Goal: Information Seeking & Learning: Learn about a topic

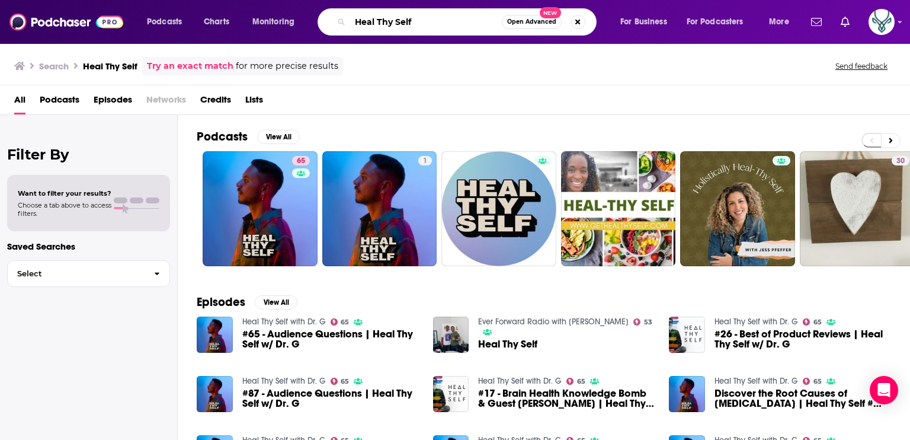
click at [393, 23] on input "Heal Thy Self" at bounding box center [426, 21] width 152 height 19
type input "women in climate"
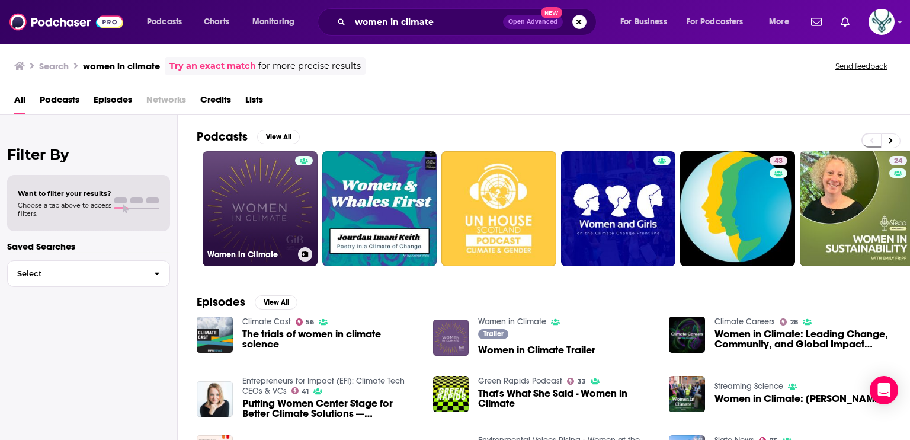
click at [264, 177] on link "Women in Climate" at bounding box center [260, 208] width 115 height 115
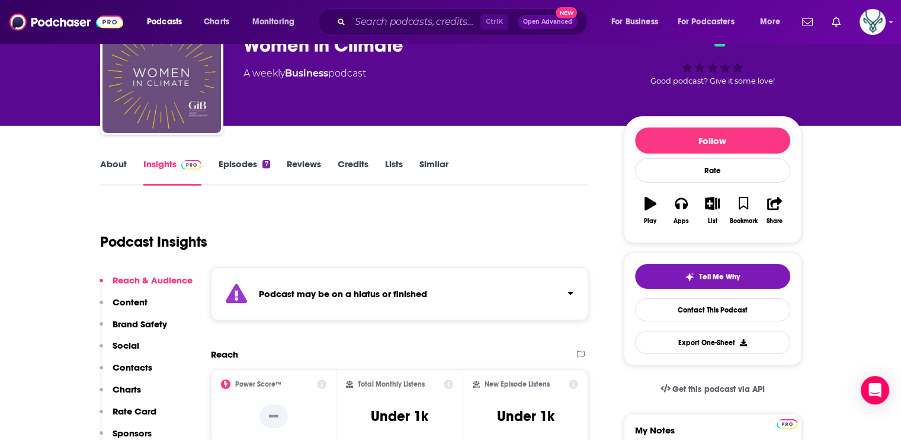
scroll to position [59, 0]
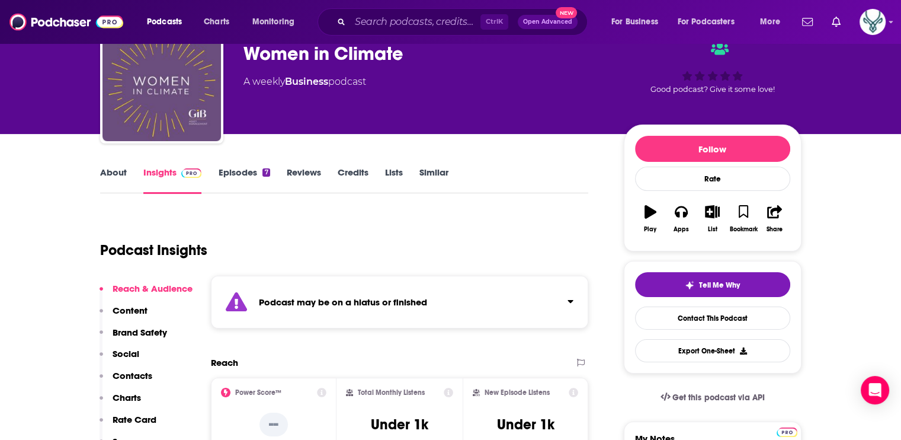
click at [238, 173] on link "Episodes 7" at bounding box center [244, 180] width 52 height 27
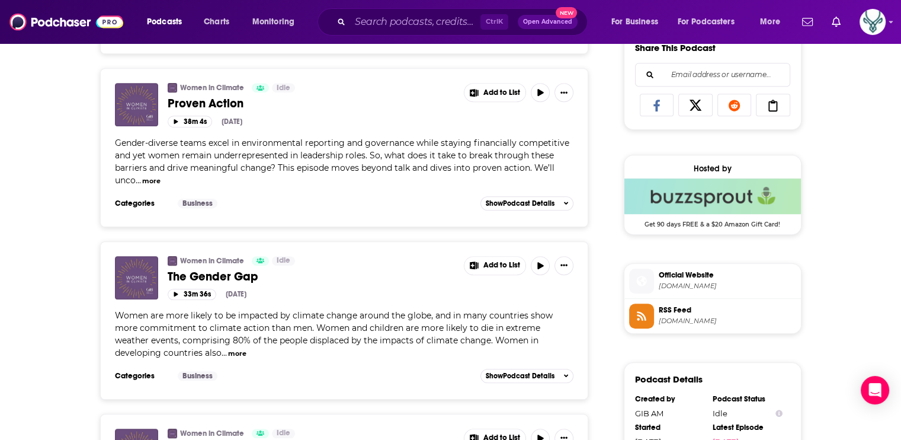
scroll to position [770, 0]
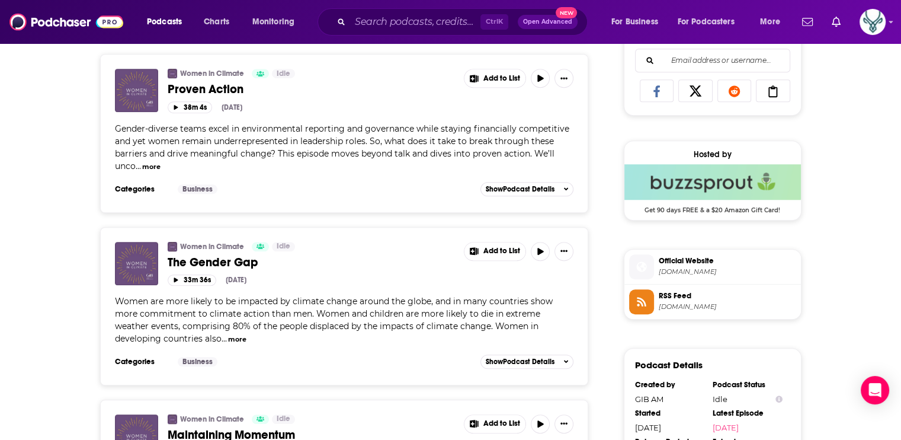
click at [696, 264] on span "Official Website" at bounding box center [727, 260] width 137 height 11
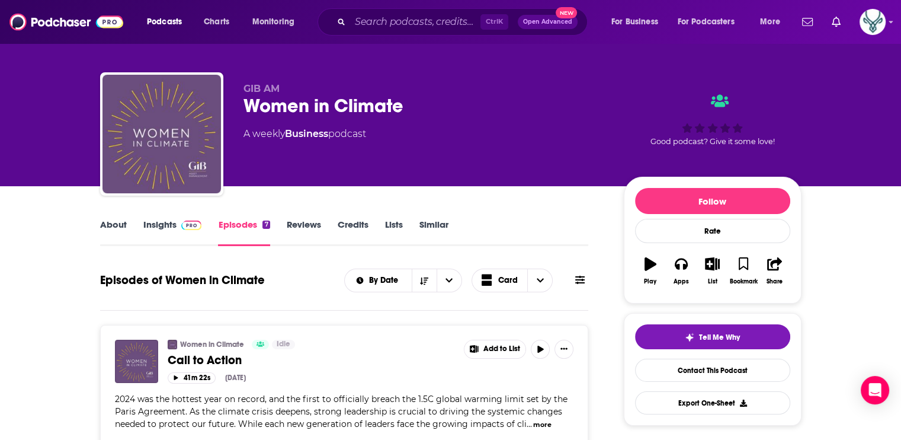
scroll to position [0, 0]
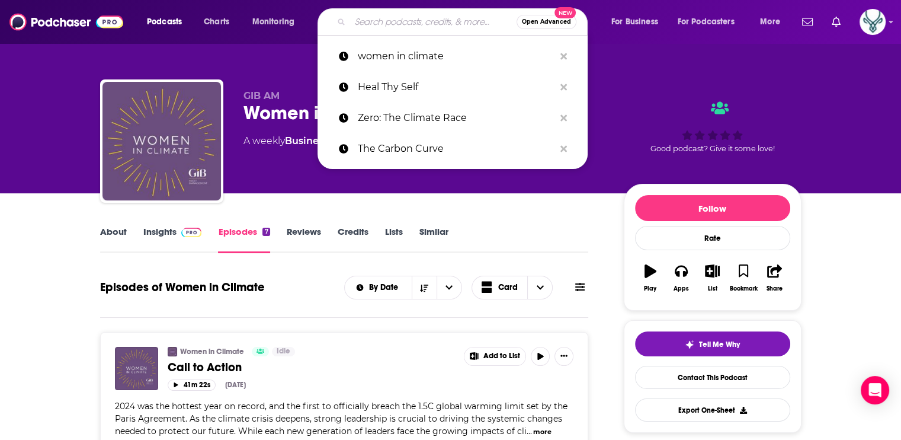
click at [404, 25] on input "Search podcasts, credits, & more..." at bounding box center [433, 21] width 167 height 19
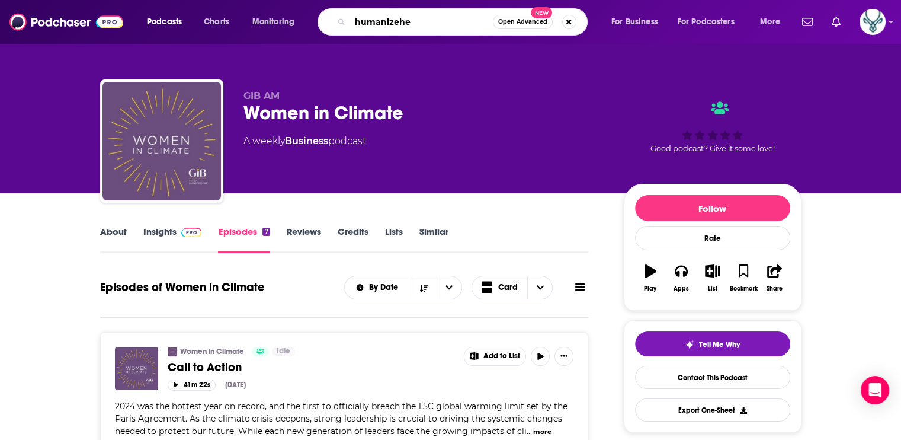
type input "humanizeher"
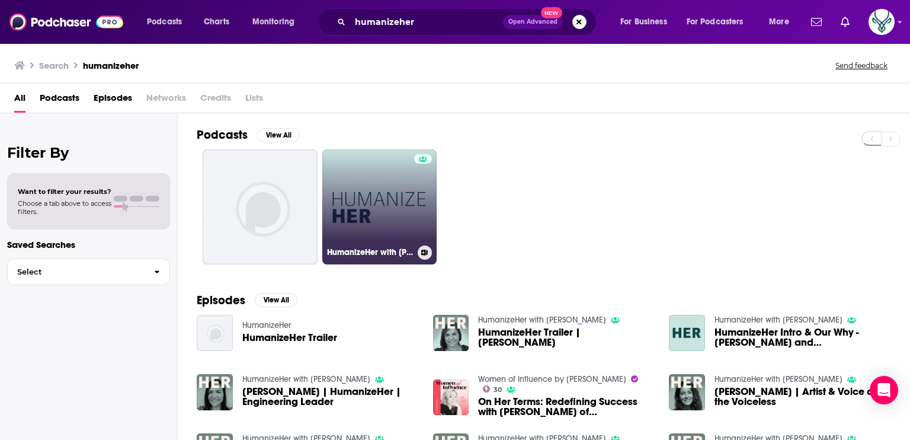
click at [377, 201] on link "HumanizeHer with Erica Lockheimer" at bounding box center [379, 206] width 115 height 115
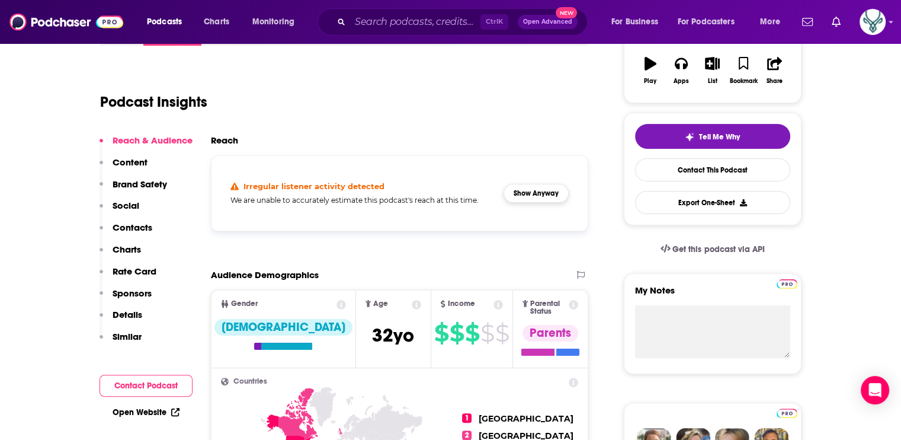
scroll to position [237, 0]
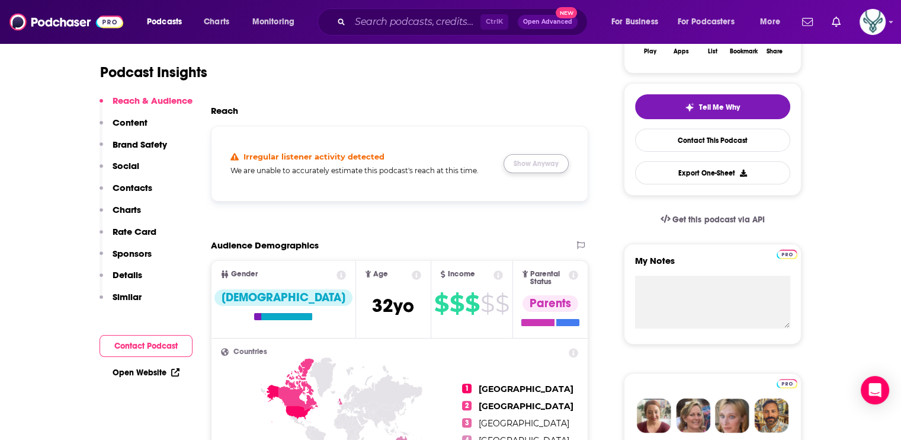
click at [543, 167] on button "Show Anyway" at bounding box center [536, 163] width 65 height 19
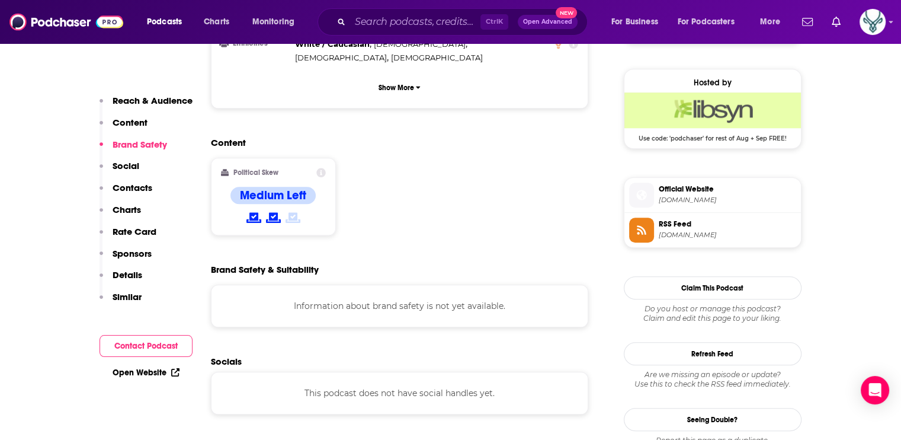
scroll to position [830, 0]
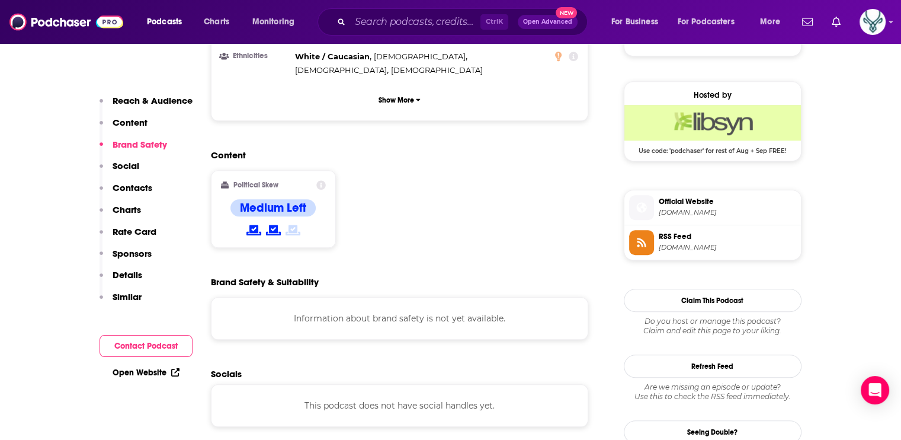
click at [689, 202] on span "Official Website" at bounding box center [727, 201] width 137 height 11
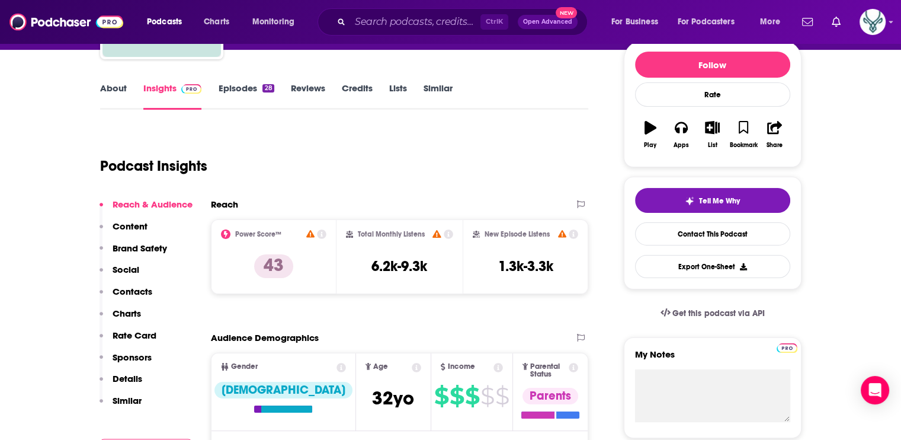
scroll to position [0, 0]
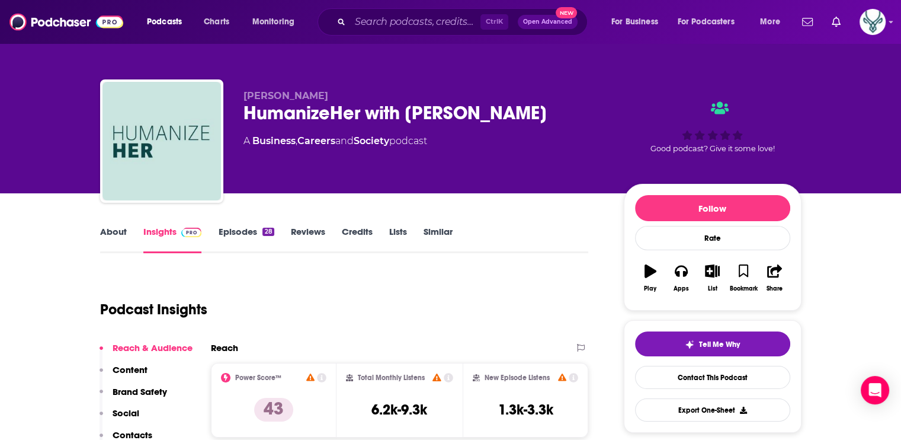
click at [113, 231] on link "About" at bounding box center [113, 239] width 27 height 27
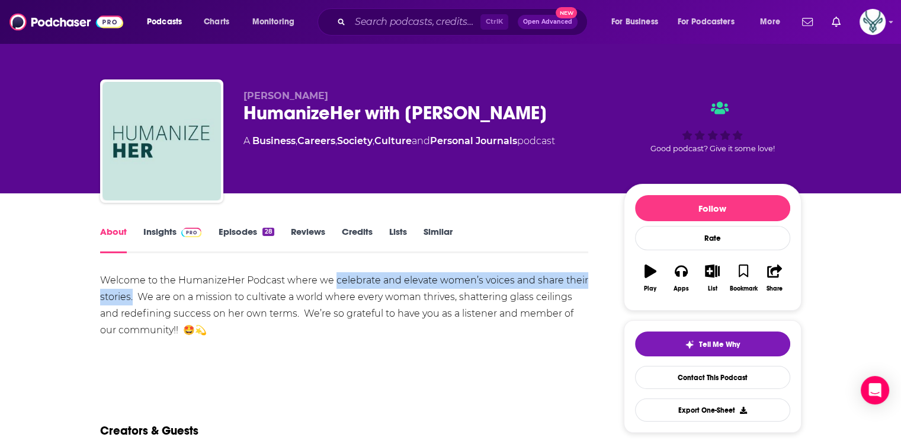
drag, startPoint x: 334, startPoint y: 281, endPoint x: 133, endPoint y: 292, distance: 201.8
click at [133, 292] on div "Welcome to the HumanizeHer Podcast where we celebrate and elevate women’s voice…" at bounding box center [344, 305] width 489 height 66
click at [236, 232] on link "Episodes 28" at bounding box center [246, 239] width 56 height 27
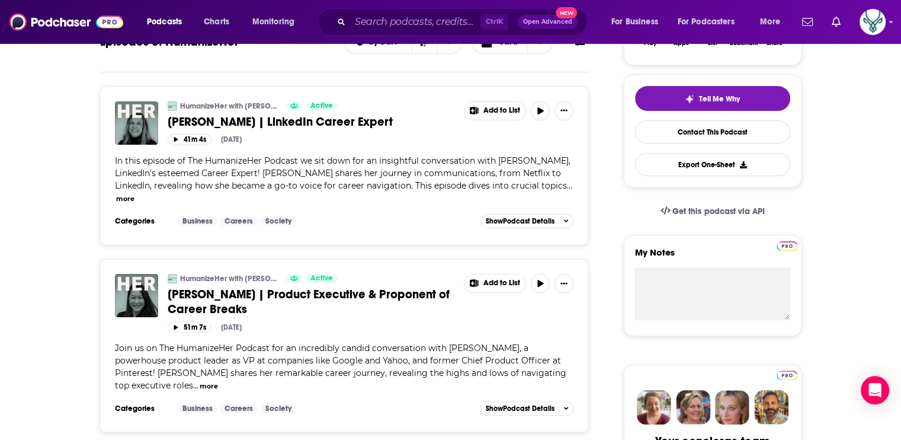
scroll to position [296, 0]
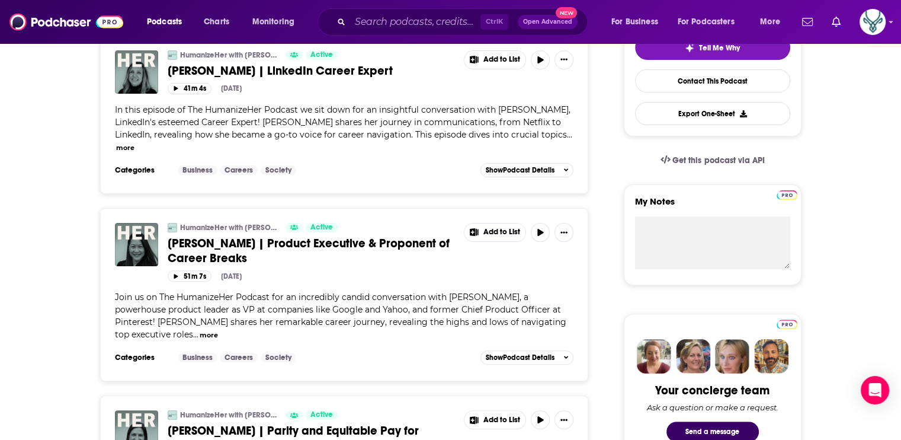
click at [311, 125] on span "In this episode of The HumanizeHer Podcast we sit down for an insightful conver…" at bounding box center [343, 122] width 456 height 36
click at [315, 72] on span "Catherine Fisher | LinkedIn Career Expert" at bounding box center [280, 70] width 225 height 15
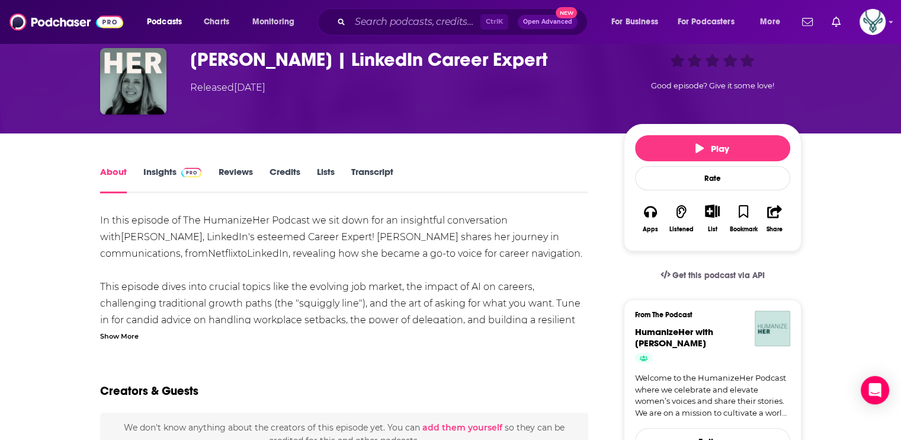
scroll to position [59, 0]
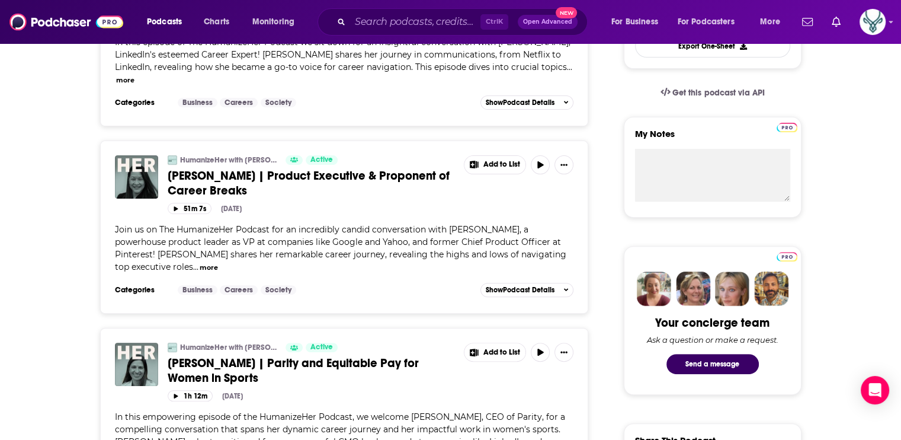
scroll to position [356, 0]
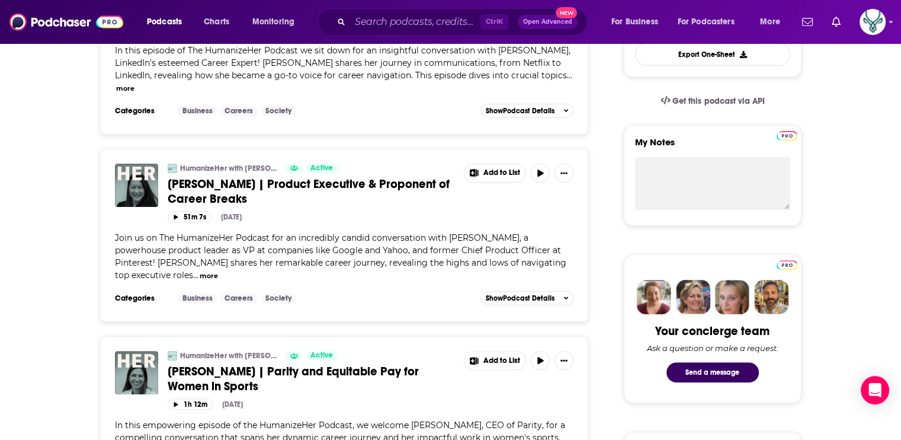
click at [366, 185] on link "Sabrina Ellis | Product Executive & Proponent of Career Breaks" at bounding box center [312, 192] width 288 height 30
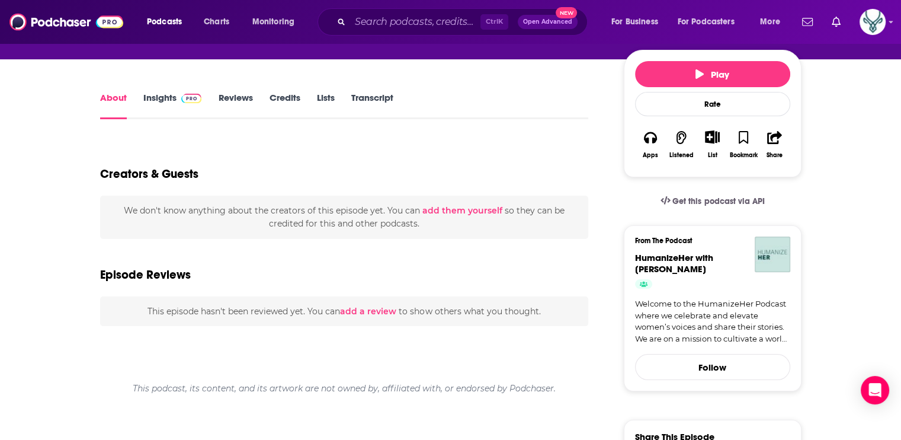
scroll to position [59, 0]
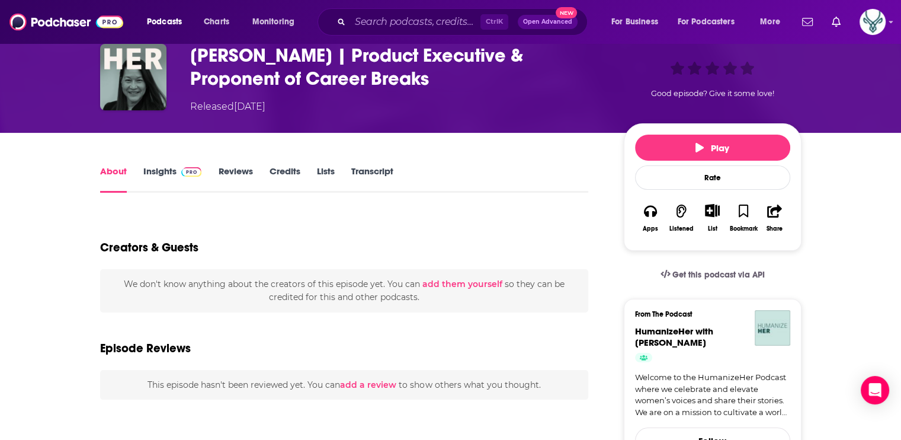
click at [391, 226] on div "Creators & Guests" at bounding box center [344, 240] width 489 height 57
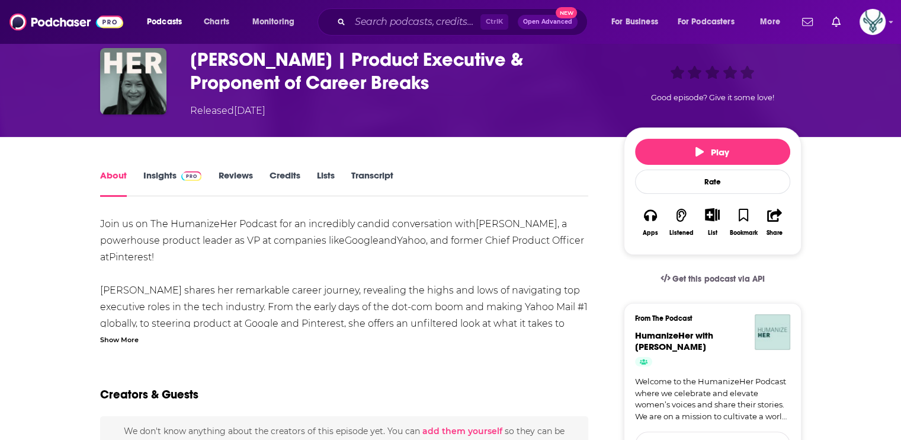
scroll to position [59, 0]
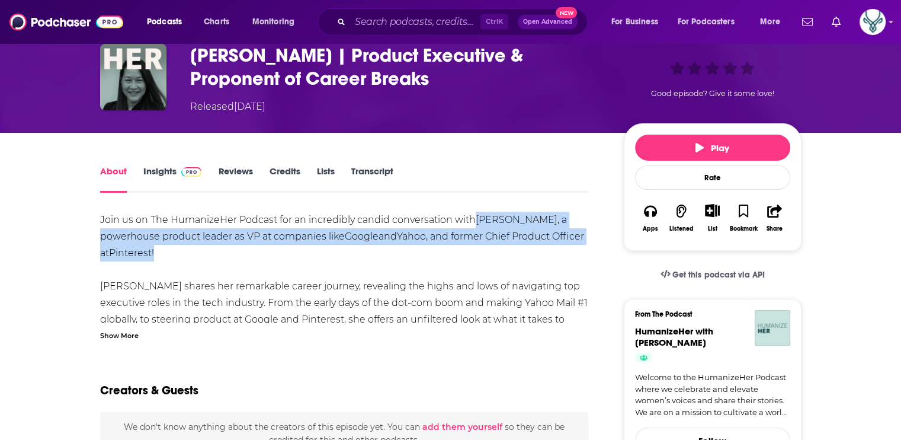
drag, startPoint x: 472, startPoint y: 216, endPoint x: 244, endPoint y: 257, distance: 232.5
copy div "[PERSON_NAME] , a powerhouse product leader as VP at companies like Google and …"
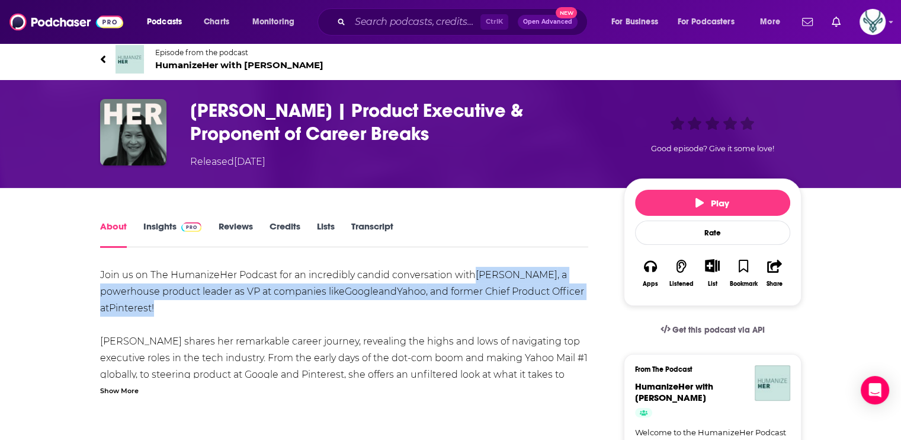
scroll to position [0, 0]
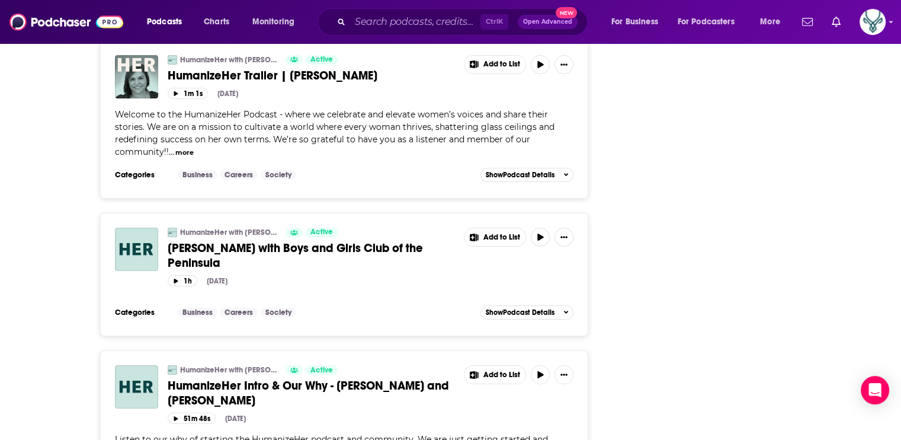
scroll to position [4247, 0]
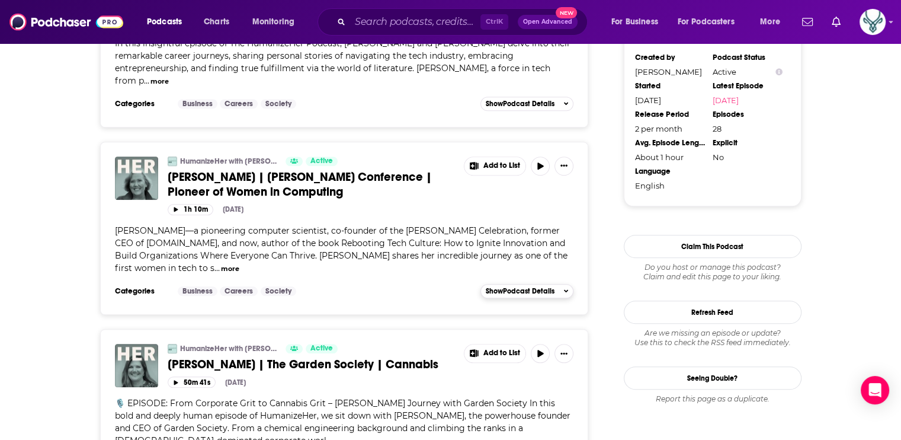
scroll to position [1116, 0]
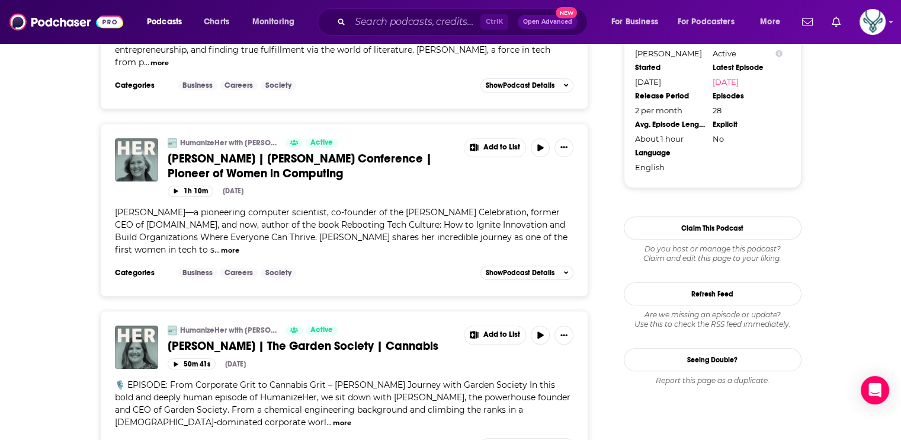
click at [481, 190] on div "HumanizeHer with Erica Lockheimer Active Telle Whitney | Grace Hopper Conferenc…" at bounding box center [344, 201] width 459 height 126
click at [402, 151] on span "Telle Whitney | Grace Hopper Conference | Pioneer of Women in Computing" at bounding box center [300, 166] width 264 height 30
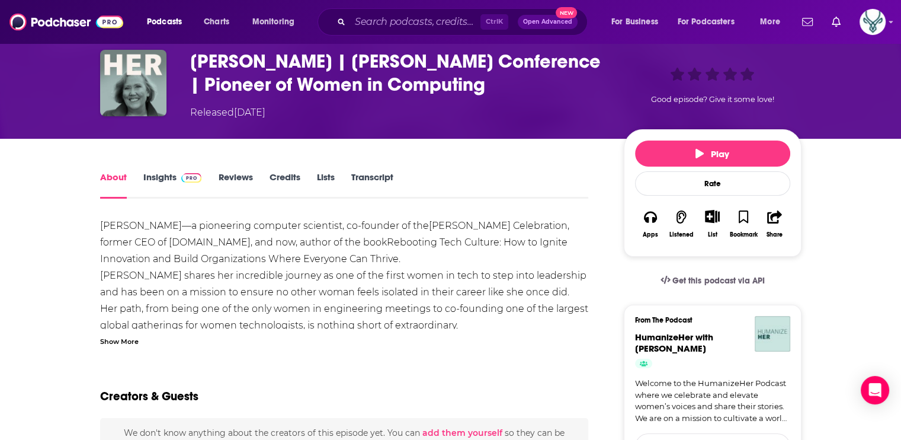
scroll to position [59, 0]
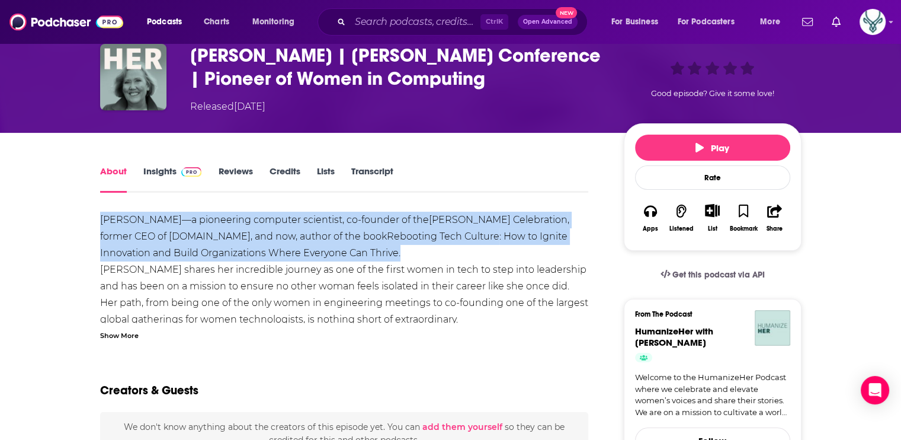
drag, startPoint x: 97, startPoint y: 216, endPoint x: 329, endPoint y: 253, distance: 235.2
drag, startPoint x: 329, startPoint y: 253, endPoint x: 255, endPoint y: 242, distance: 74.8
copy div "Telle Whitney —a pioneering computer scientist, co-founder of the Grace Hopper …"
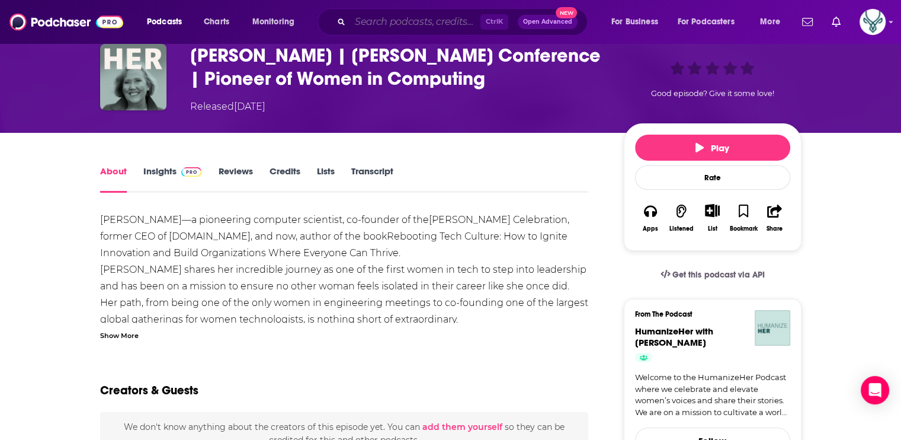
click at [452, 17] on input "Search podcasts, credits, & more..." at bounding box center [415, 21] width 130 height 19
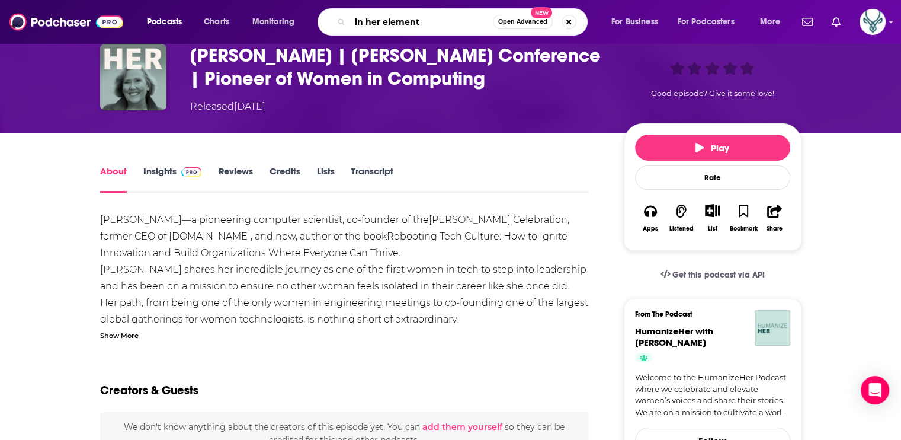
click at [389, 22] on input "in her element" at bounding box center [421, 21] width 143 height 19
type input "in her ellement"
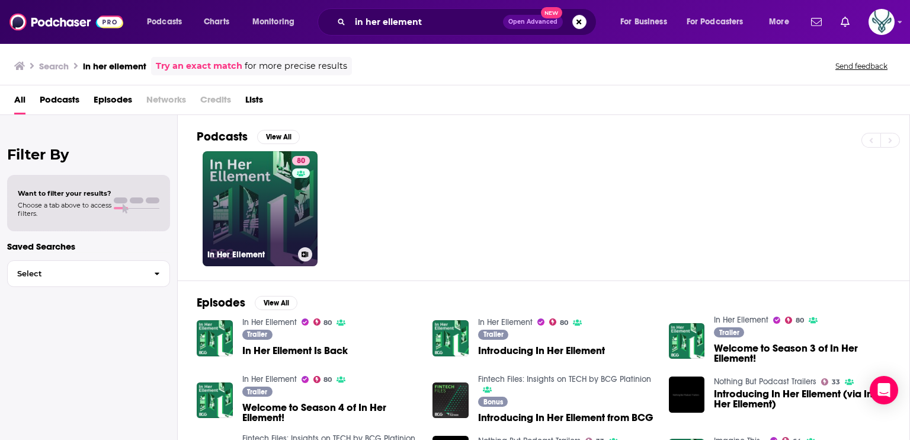
click at [273, 191] on link "80 In Her Ellement" at bounding box center [260, 208] width 115 height 115
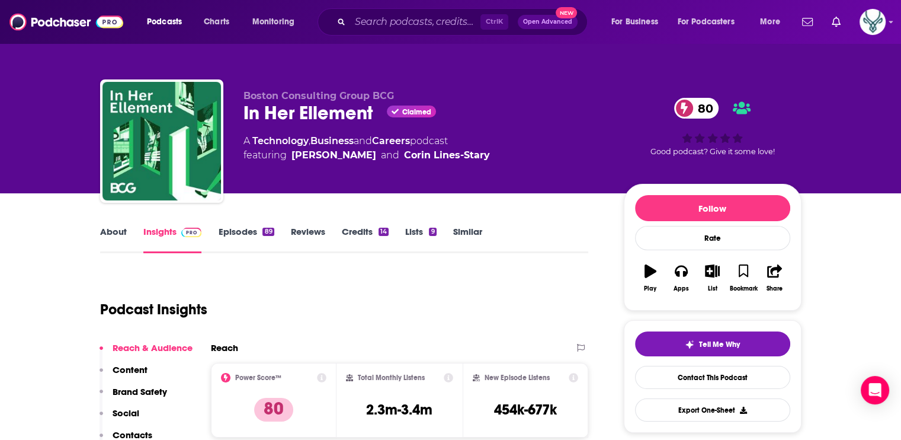
click at [107, 231] on link "About" at bounding box center [113, 239] width 27 height 27
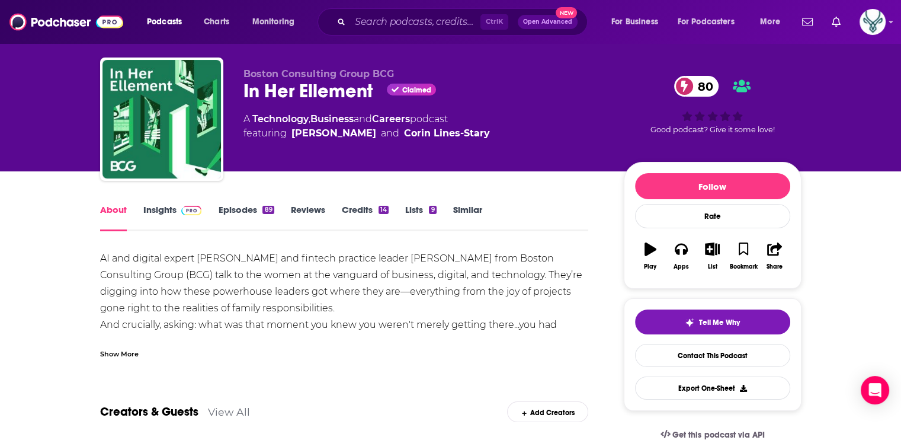
scroll to position [59, 0]
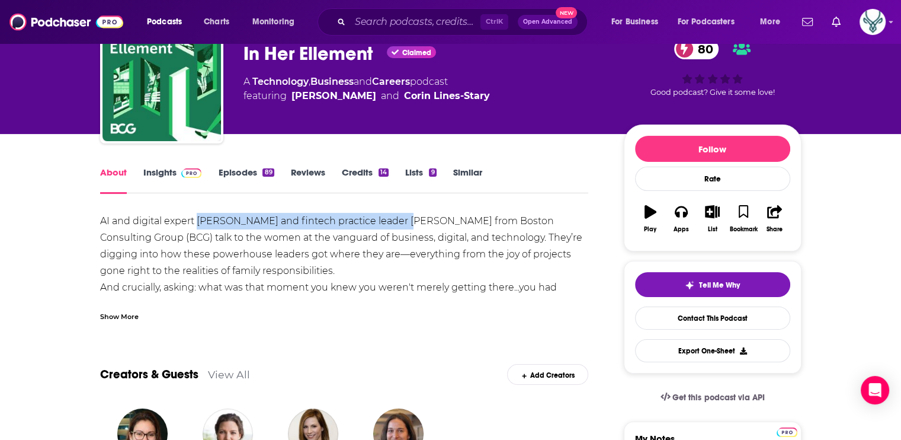
drag, startPoint x: 197, startPoint y: 219, endPoint x: 396, endPoint y: 226, distance: 199.2
click at [396, 226] on div "AI and digital expert Suchi Srinivasan and fintech practice leader Kamila Rakhi…" at bounding box center [344, 263] width 489 height 100
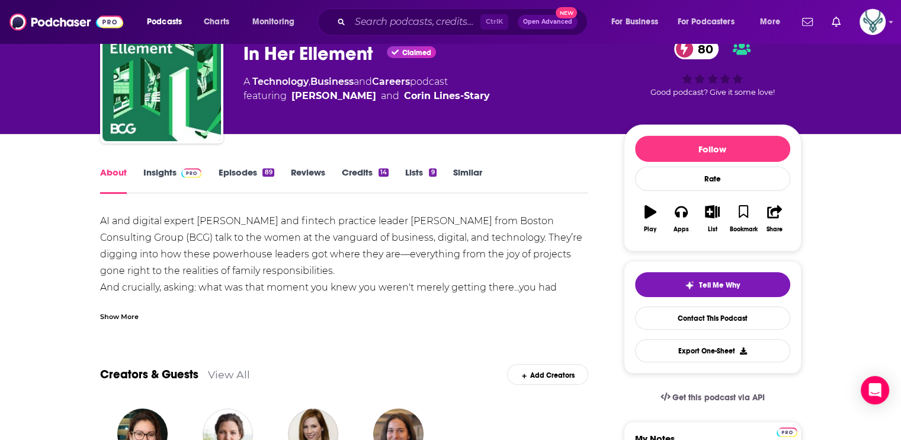
click at [117, 221] on div "AI and digital expert Suchi Srinivasan and fintech practice leader Kamila Rakhi…" at bounding box center [344, 263] width 489 height 100
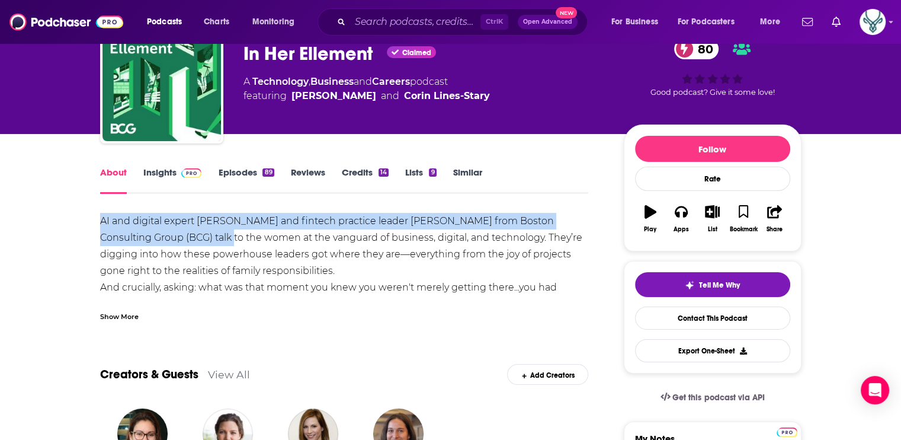
drag, startPoint x: 94, startPoint y: 219, endPoint x: 212, endPoint y: 236, distance: 119.7
drag, startPoint x: 212, startPoint y: 236, endPoint x: 152, endPoint y: 226, distance: 60.7
copy div "AI and digital expert Suchi Srinivasan and fintech practice leader Kamila Rakhi…"
click at [247, 168] on link "Episodes 89" at bounding box center [246, 180] width 56 height 27
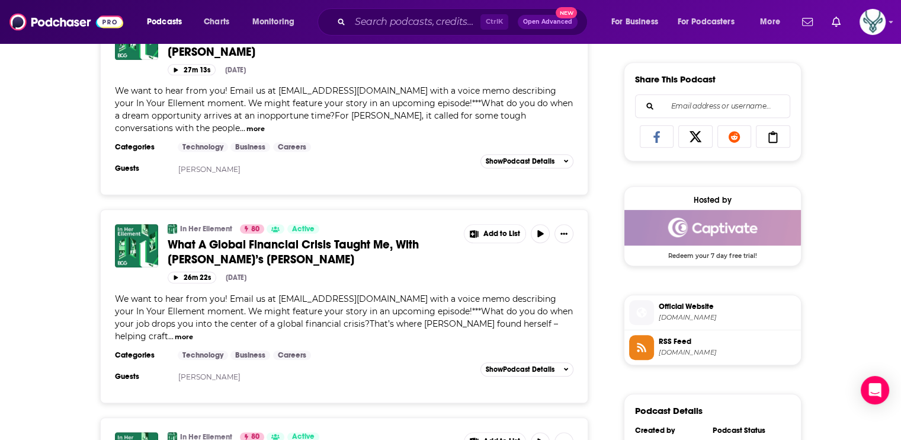
scroll to position [770, 0]
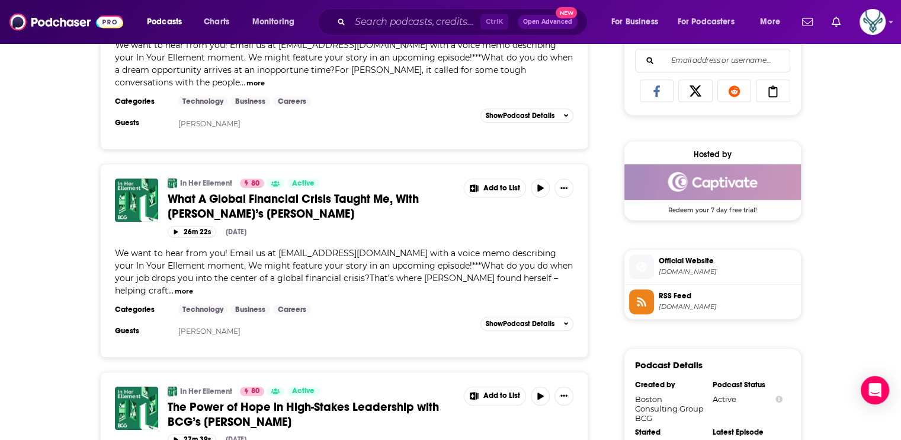
click at [695, 264] on span "Official Website" at bounding box center [727, 260] width 137 height 11
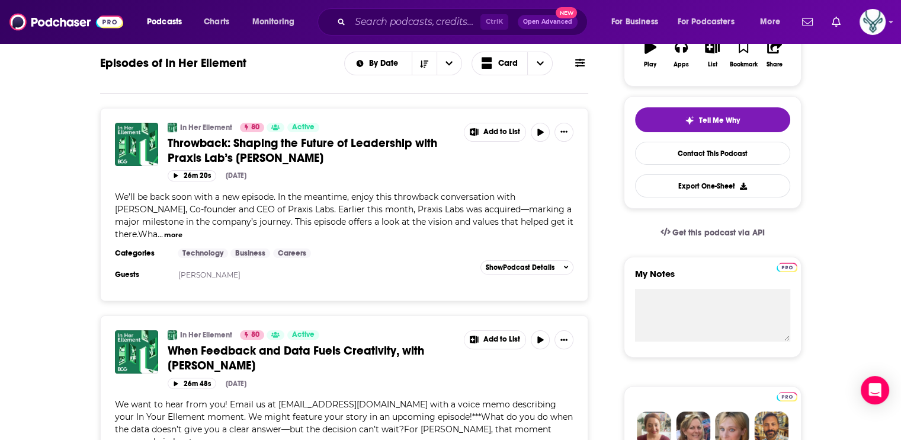
scroll to position [237, 0]
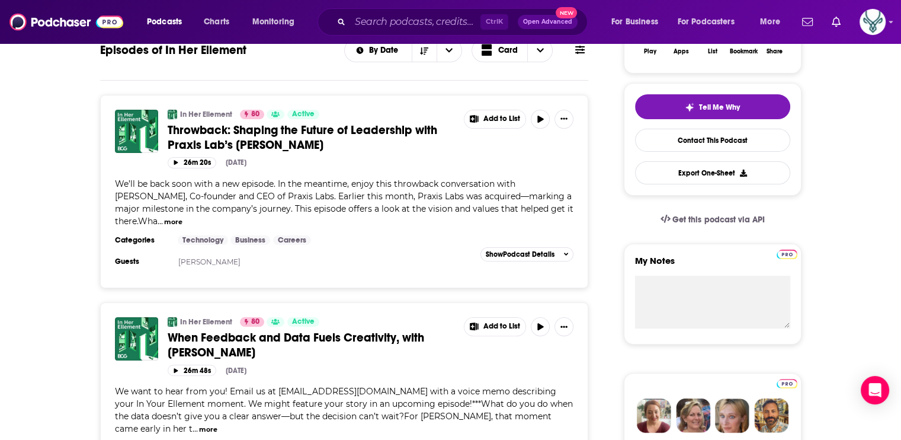
click at [364, 140] on link "Throwback: Shaping the Future of Leadership with Praxis Lab’s Elise Smith" at bounding box center [312, 138] width 288 height 30
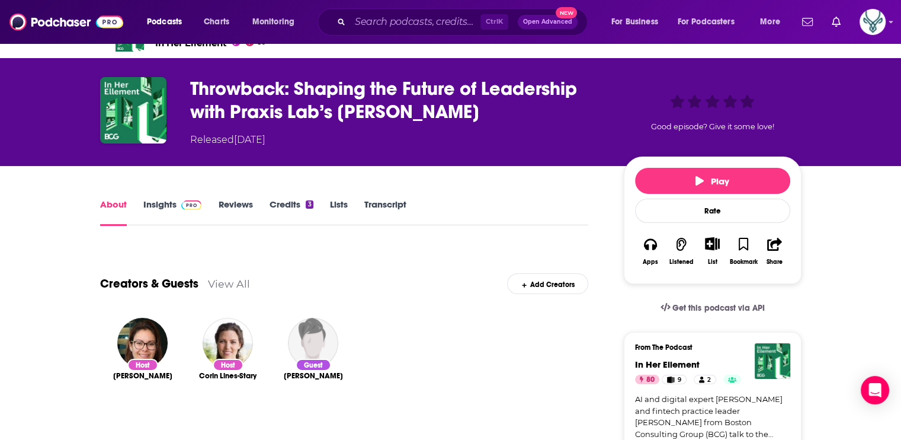
scroll to position [59, 0]
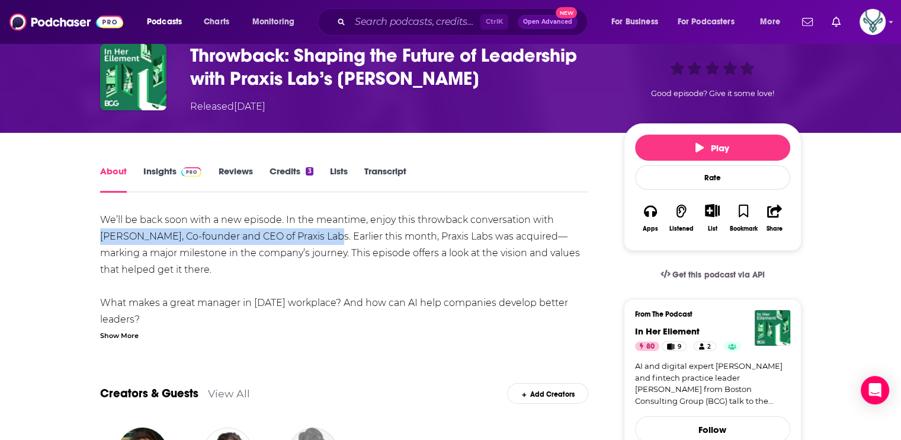
drag, startPoint x: 555, startPoint y: 219, endPoint x: 298, endPoint y: 243, distance: 258.3
drag, startPoint x: 298, startPoint y: 243, endPoint x: 266, endPoint y: 236, distance: 32.7
copy div "Elise Smith, Co-founder and CEO of Praxis Labs."
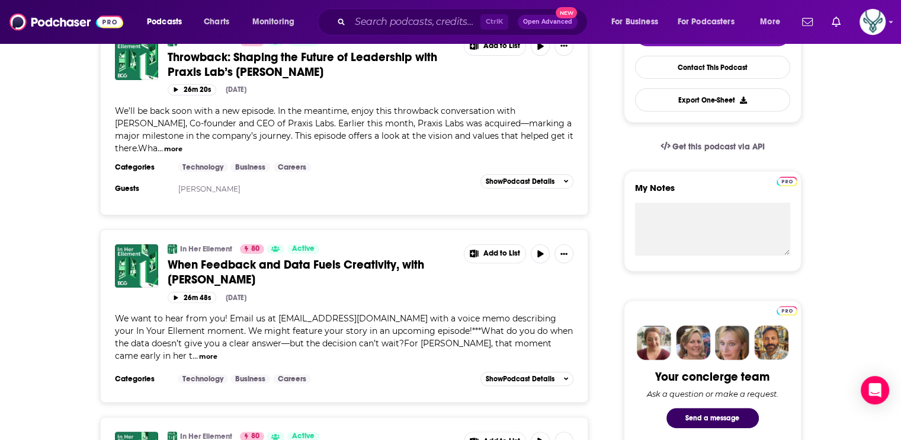
scroll to position [356, 0]
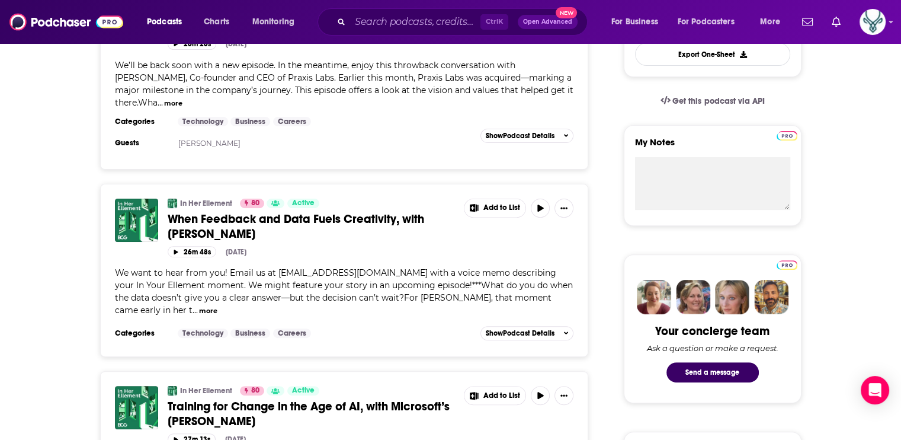
click at [356, 212] on span "When Feedback and Data Fuels Creativity, with Angela Morgenstern" at bounding box center [296, 227] width 257 height 30
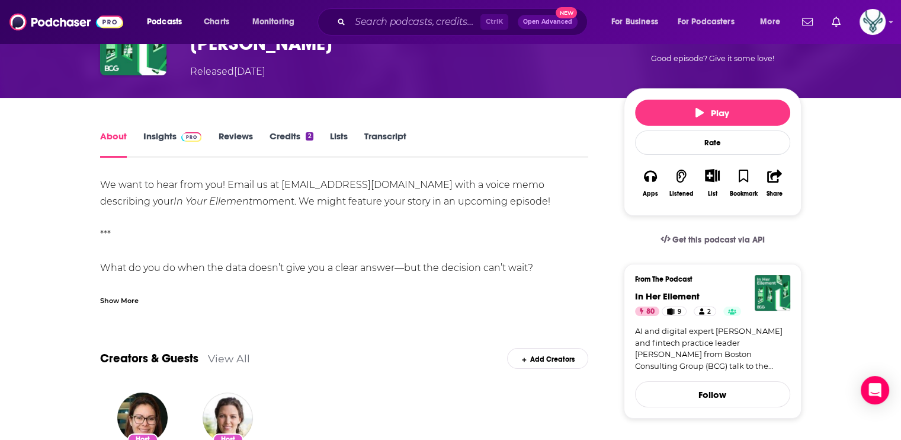
scroll to position [119, 0]
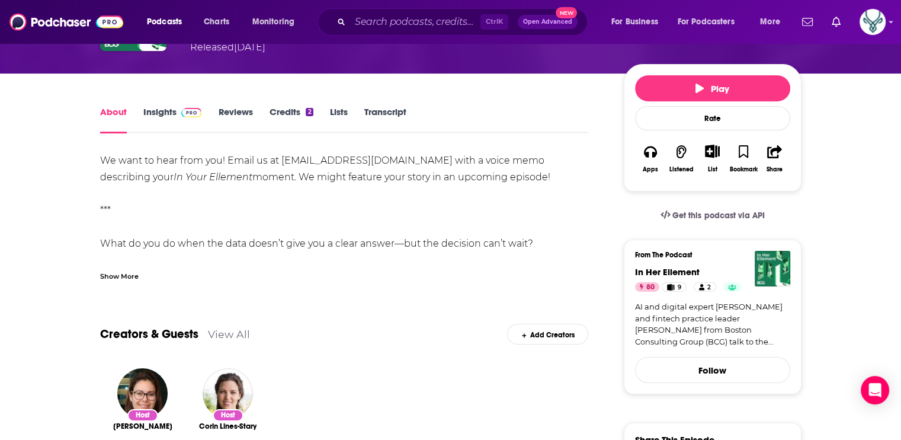
click at [113, 274] on div "Show More" at bounding box center [119, 275] width 39 height 11
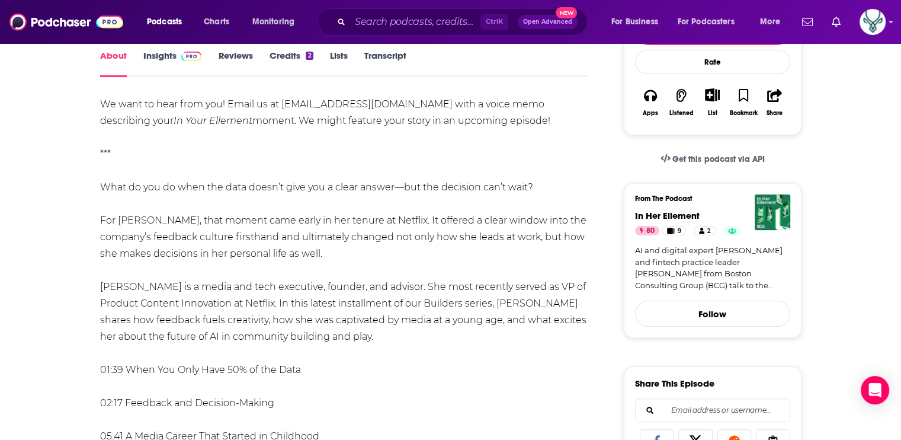
scroll to position [178, 0]
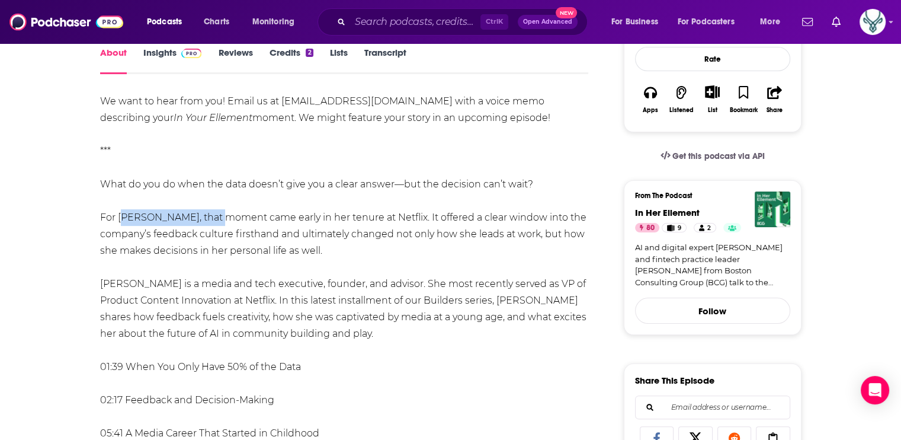
drag, startPoint x: 119, startPoint y: 216, endPoint x: 216, endPoint y: 217, distance: 97.2
drag, startPoint x: 216, startPoint y: 217, endPoint x: 192, endPoint y: 219, distance: 23.8
copy div "Angela Morgenstern,"
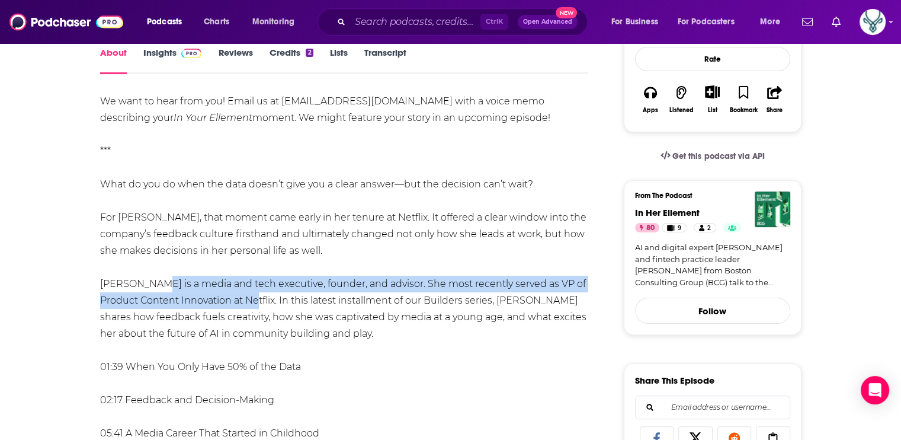
drag, startPoint x: 146, startPoint y: 284, endPoint x: 236, endPoint y: 298, distance: 91.2
drag, startPoint x: 236, startPoint y: 298, endPoint x: 177, endPoint y: 290, distance: 59.8
copy div "a media and tech executive, founder, and advisor. She most recently served as V…"
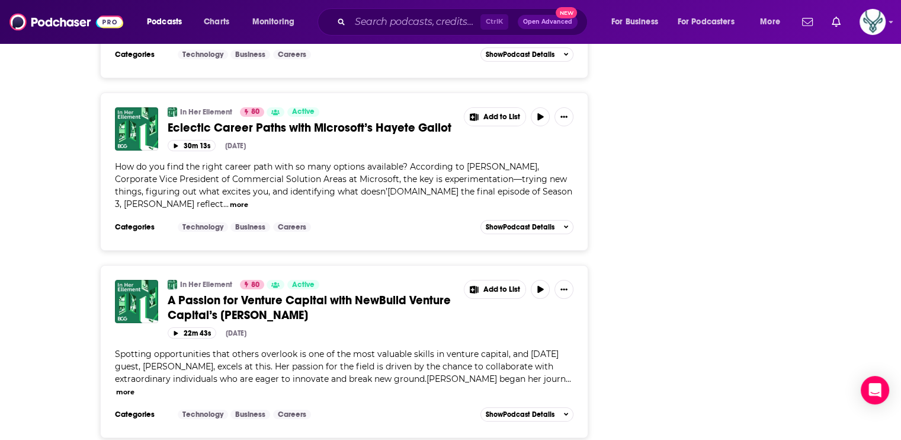
scroll to position [4630, 0]
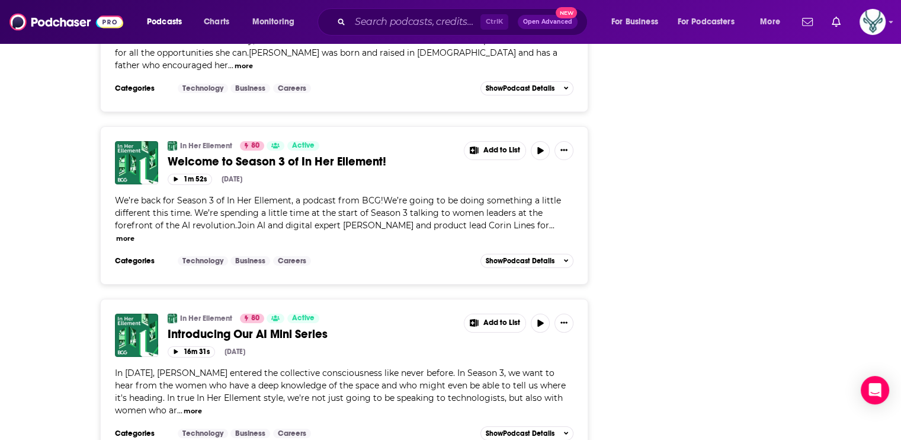
scroll to position [9012, 0]
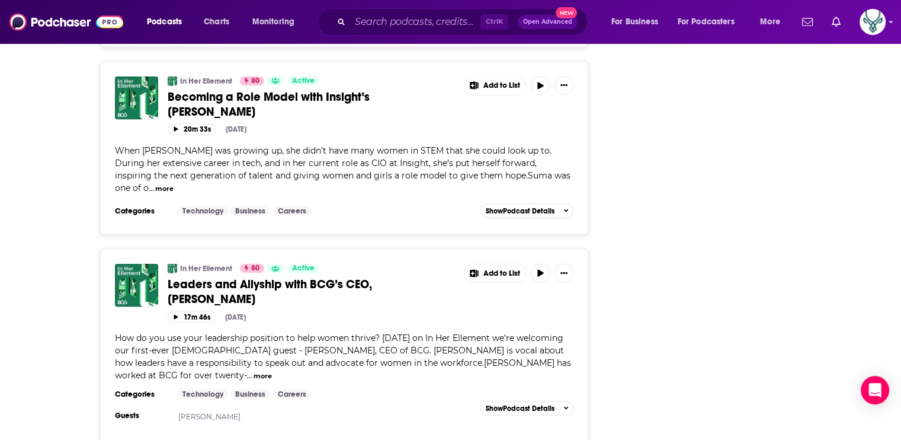
scroll to position [11263, 0]
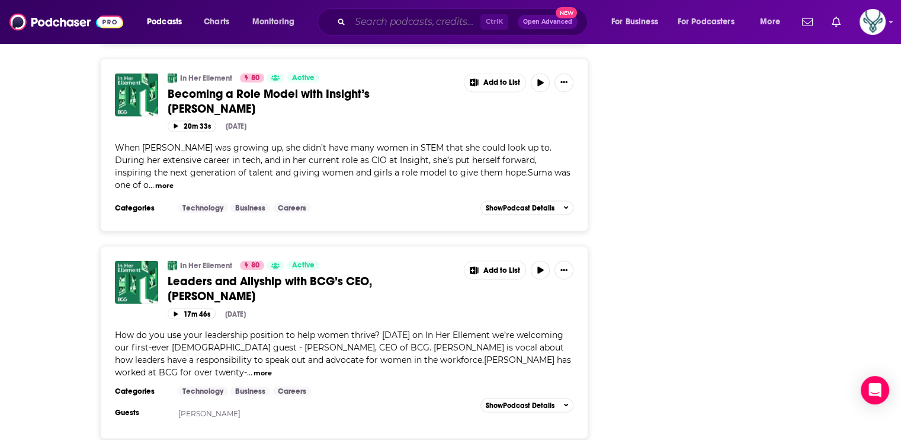
click at [408, 22] on input "Search podcasts, credits, & more..." at bounding box center [415, 21] width 130 height 19
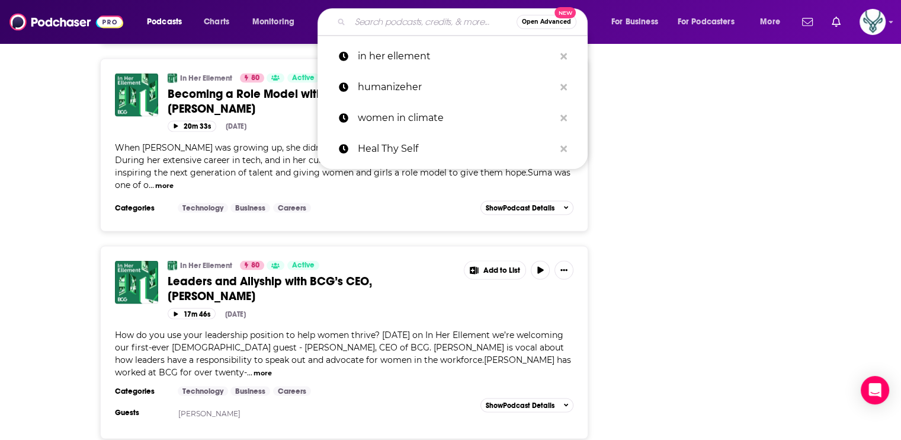
paste input "Women’s Business Voice"
type input "Women’s Business Voice"
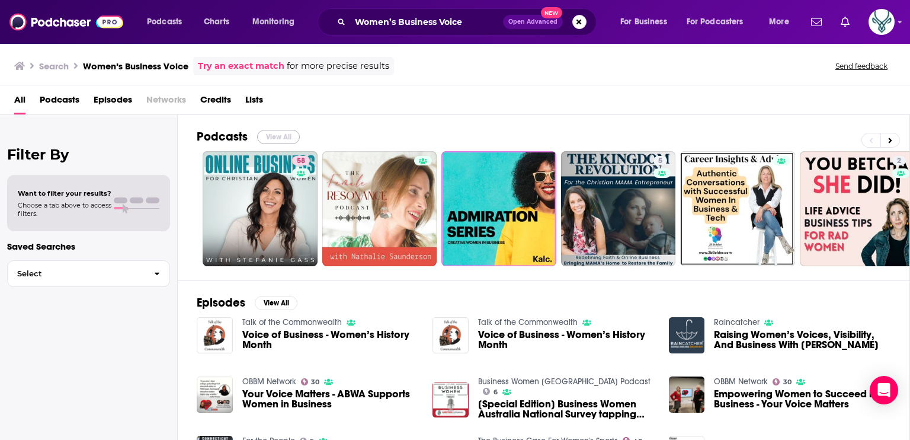
click at [280, 133] on button "View All" at bounding box center [278, 137] width 43 height 14
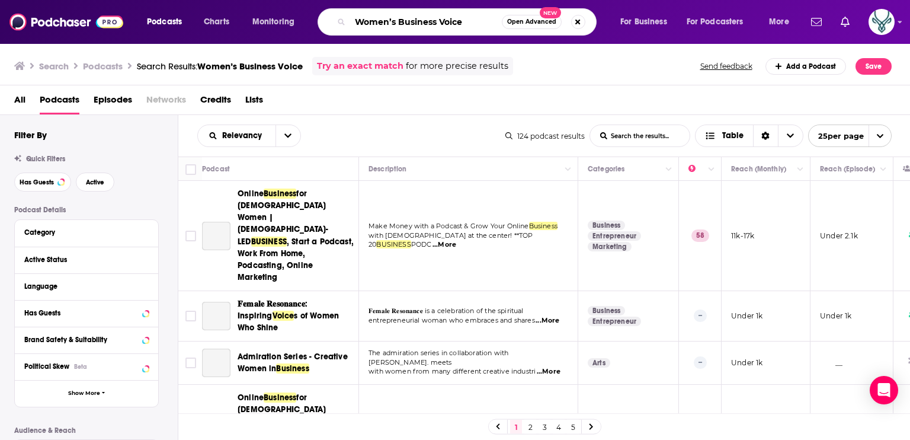
click at [476, 24] on input "Women’s Business Voice" at bounding box center [426, 21] width 152 height 19
click at [353, 24] on input "Women’s Business Voice"" at bounding box center [426, 21] width 152 height 19
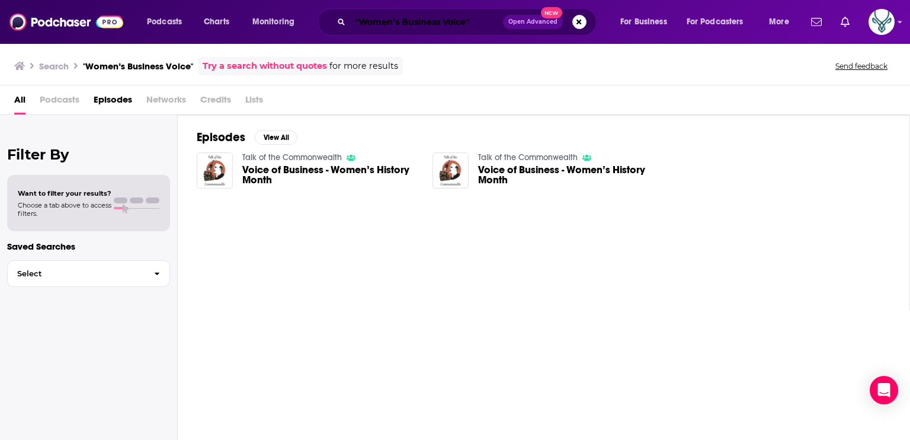
click at [383, 23] on input ""Women’s Business Voice"" at bounding box center [426, 21] width 153 height 19
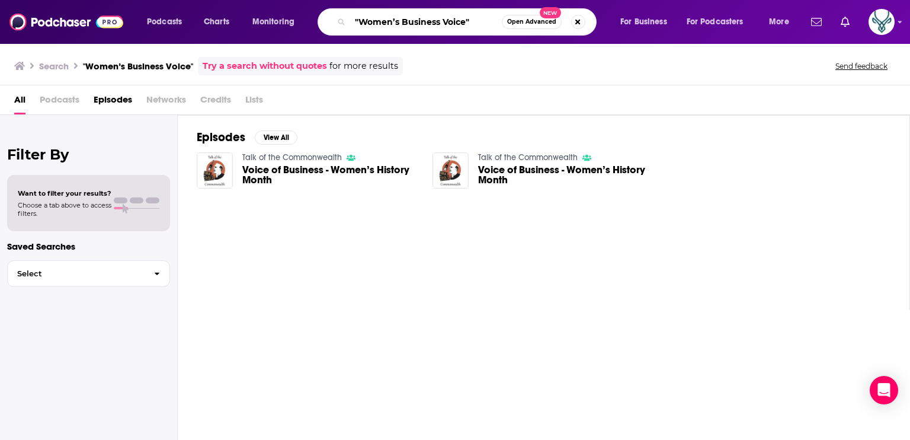
click at [383, 23] on input ""Women’s Business Voice"" at bounding box center [426, 21] width 152 height 19
paste input "Angela De Souza"
type input "Angela De Souza"
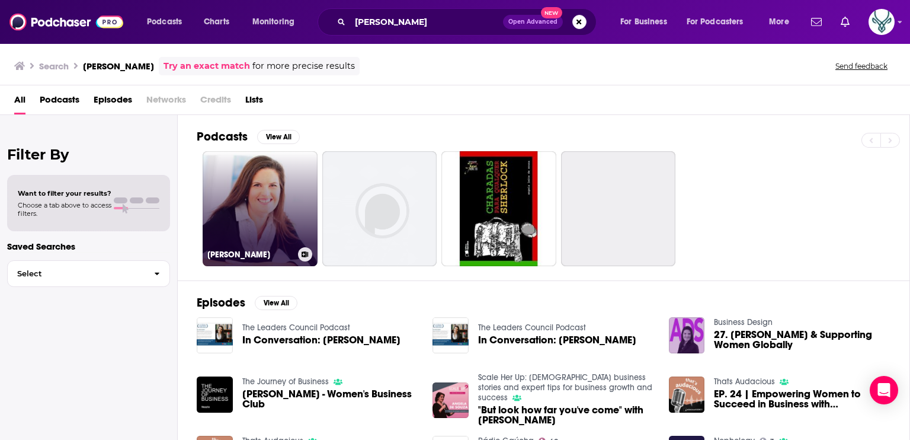
click at [253, 198] on link "Angela De Souza" at bounding box center [260, 208] width 115 height 115
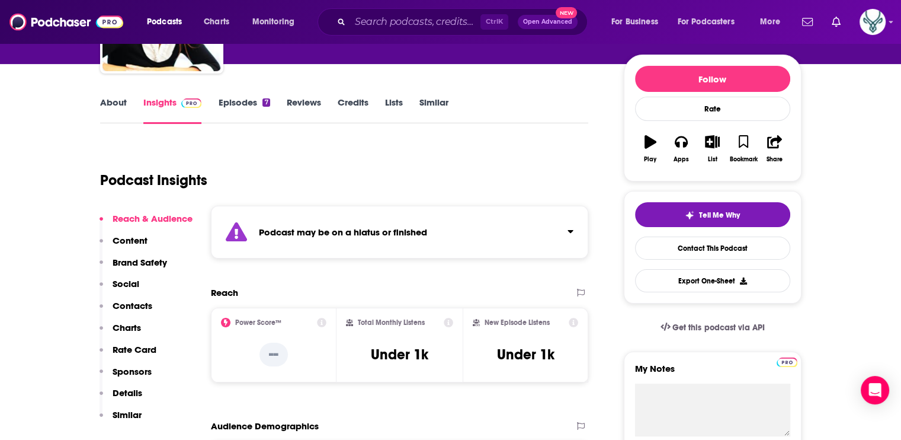
scroll to position [119, 0]
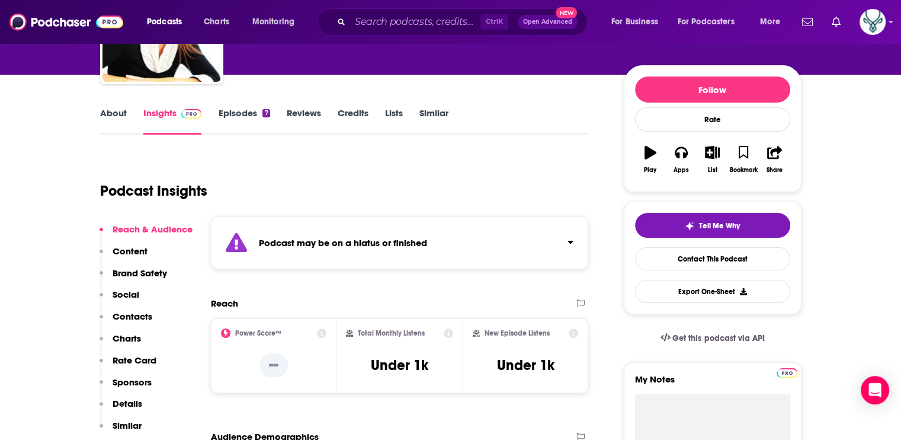
click at [346, 112] on link "Credits" at bounding box center [353, 120] width 31 height 27
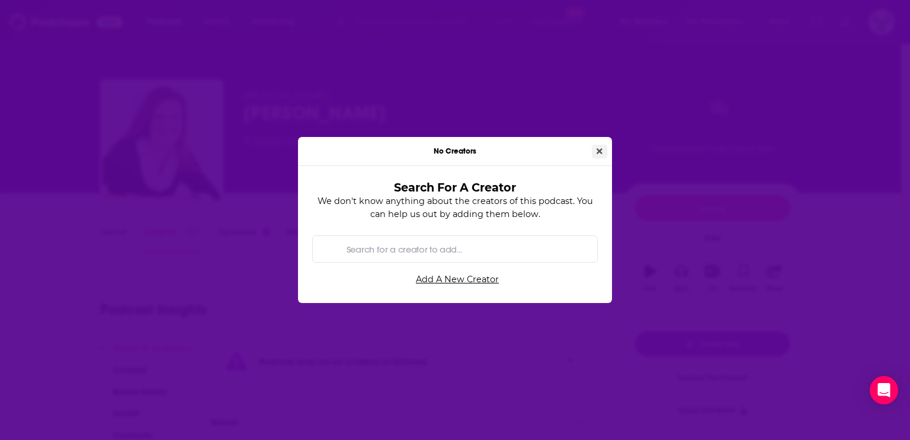
click at [597, 147] on icon "Close" at bounding box center [600, 151] width 6 height 8
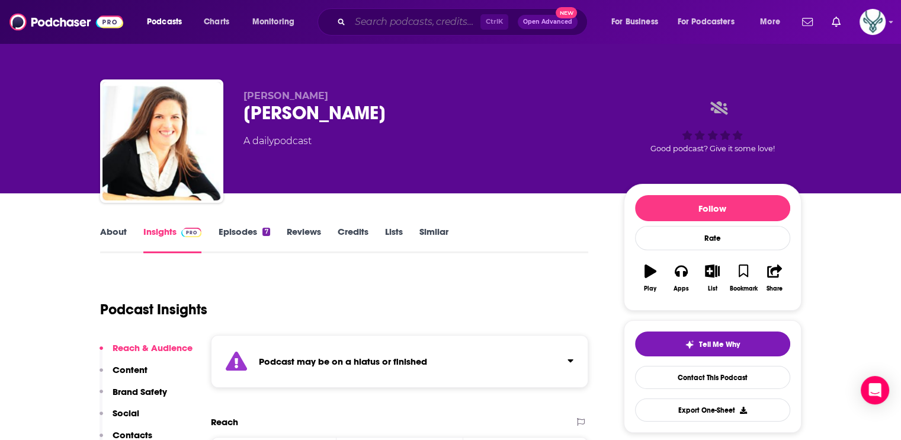
click at [384, 27] on input "Search podcasts, credits, & more..." at bounding box center [415, 21] width 130 height 19
paste input "Women in Climate"
type input "Women in Climate"
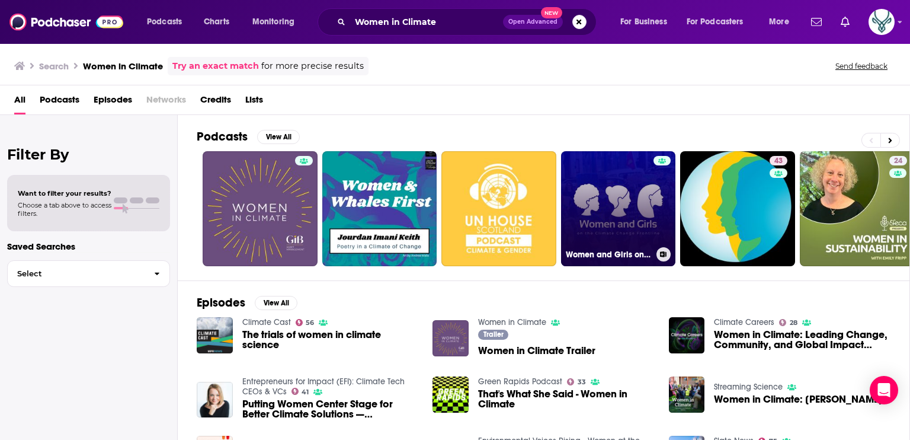
click at [620, 193] on link "Women and Girls on the Climate Change Frontline" at bounding box center [618, 208] width 115 height 115
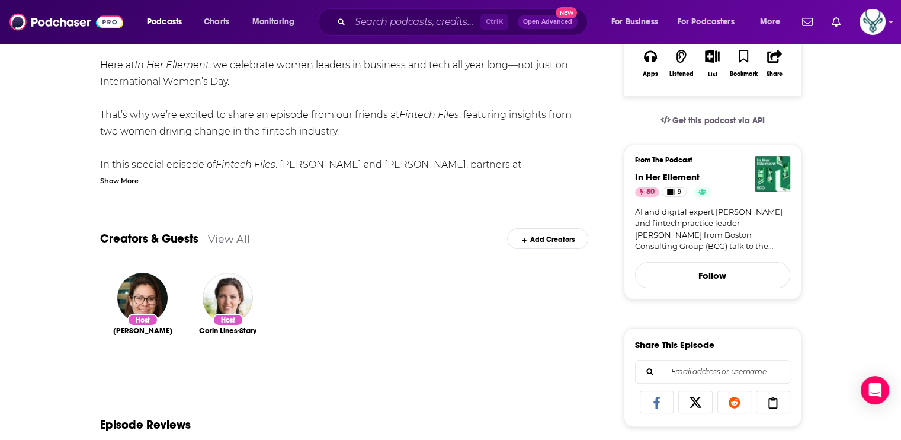
scroll to position [59, 0]
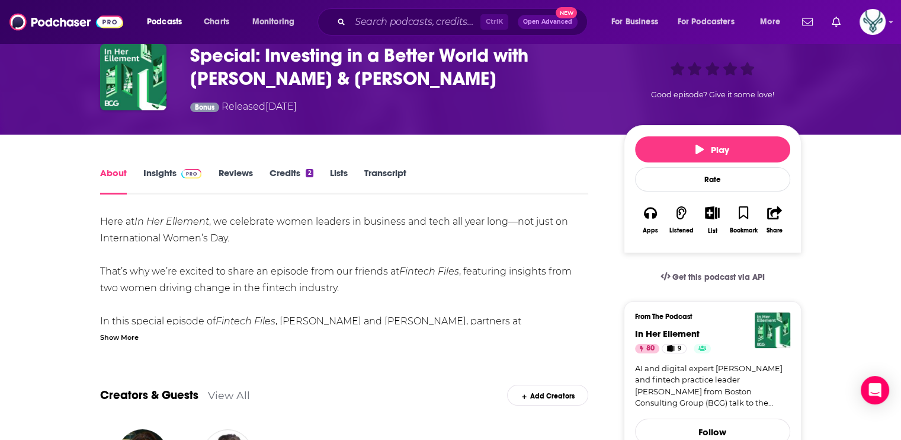
click at [120, 338] on div "Show More" at bounding box center [119, 336] width 39 height 11
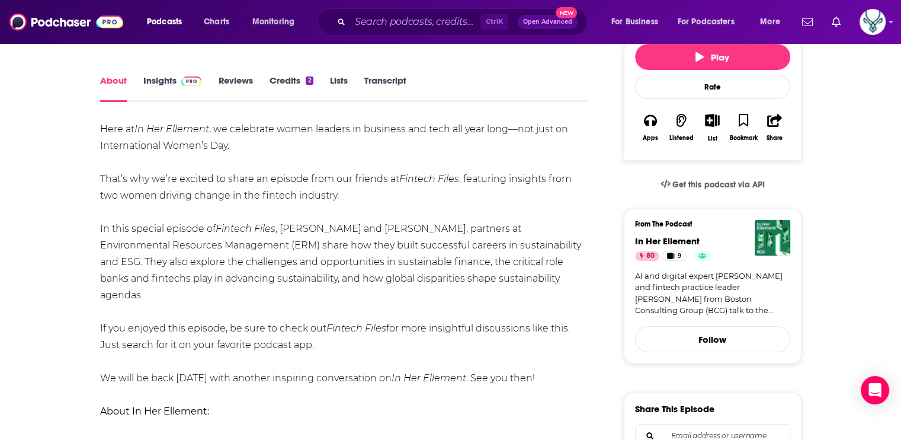
scroll to position [178, 0]
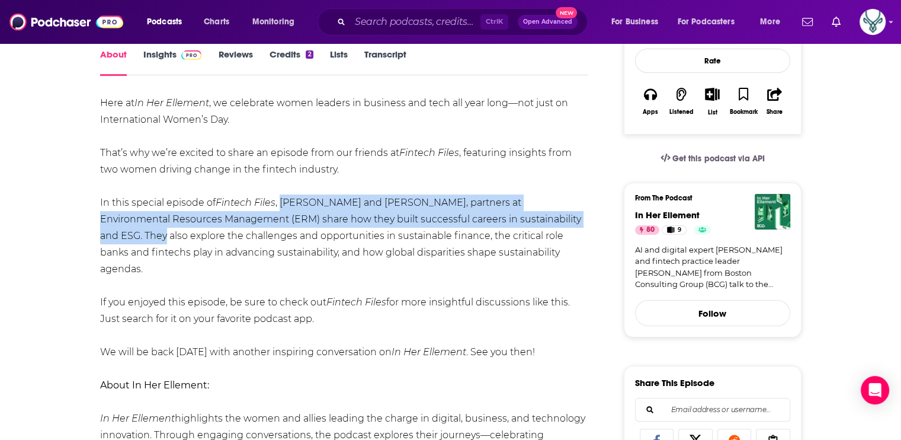
drag, startPoint x: 280, startPoint y: 201, endPoint x: 551, endPoint y: 225, distance: 271.9
click at [551, 225] on div "Here at In Her Ellement , we celebrate women leaders in business and tech all y…" at bounding box center [344, 310] width 489 height 431
copy div "Cynthia Salicrup and Sandra Carrillo, partners at Environmental Resources Manag…"
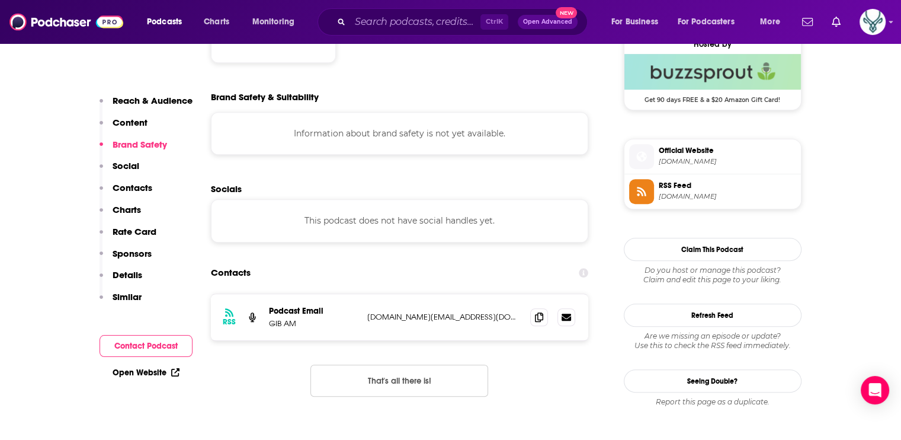
scroll to position [948, 0]
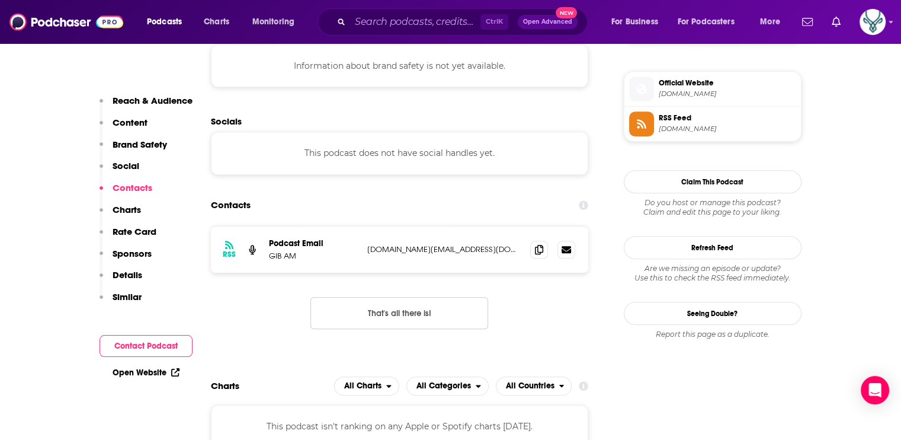
click at [683, 85] on span "Official Website" at bounding box center [727, 83] width 137 height 11
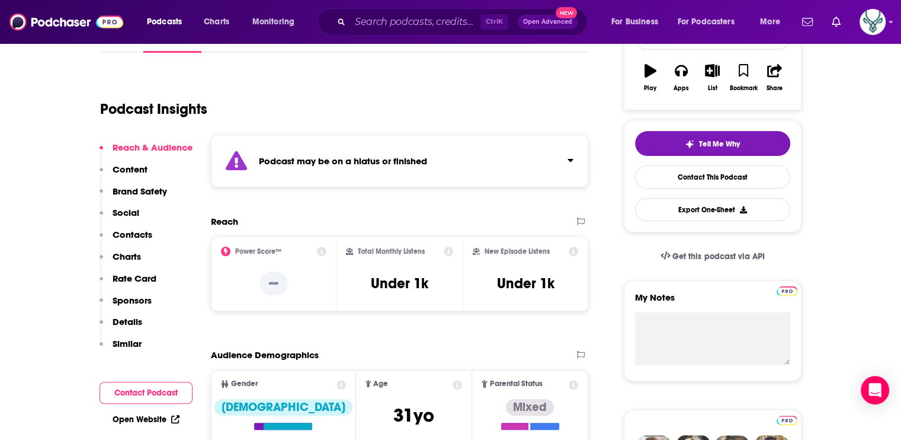
scroll to position [59, 0]
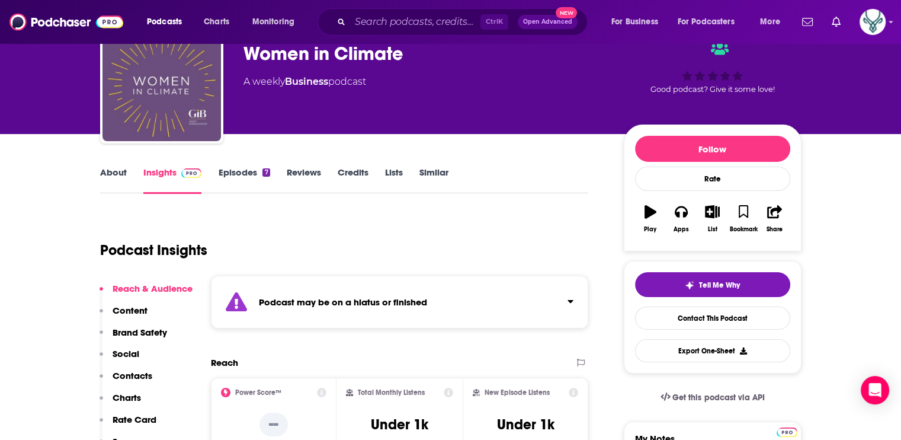
click at [249, 171] on link "Episodes 7" at bounding box center [244, 180] width 52 height 27
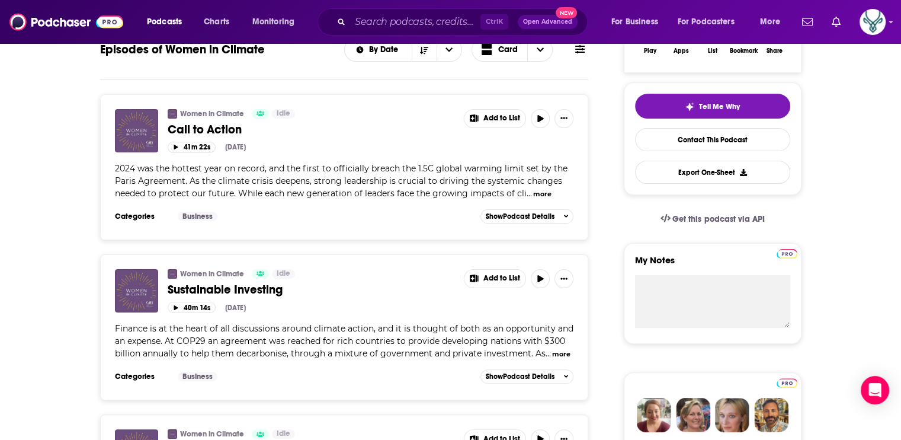
scroll to position [237, 0]
click at [370, 177] on span "2024 was the hottest year on record, and the first to officially breach the 1.5…" at bounding box center [341, 182] width 453 height 36
click at [540, 192] on button "more" at bounding box center [542, 195] width 18 height 10
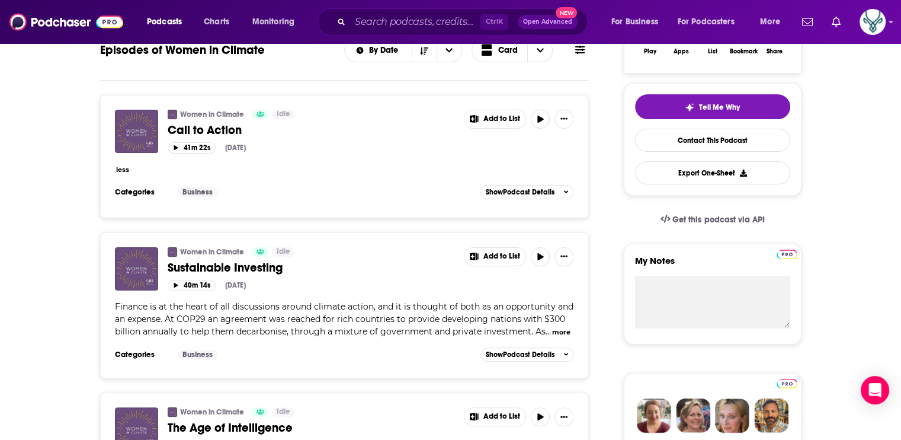
click at [204, 127] on span "Call to Action" at bounding box center [205, 130] width 74 height 15
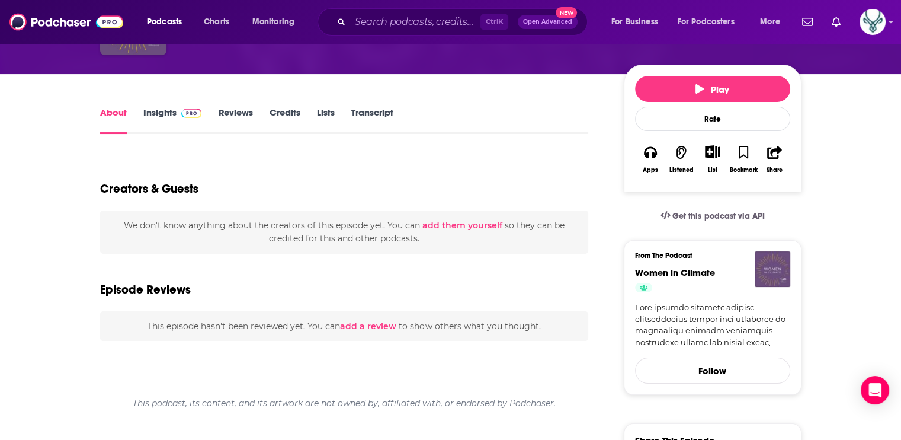
scroll to position [119, 0]
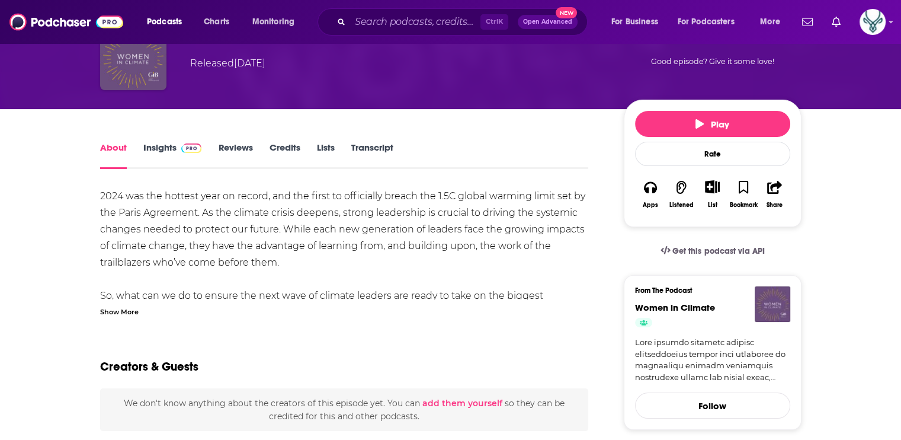
scroll to position [119, 0]
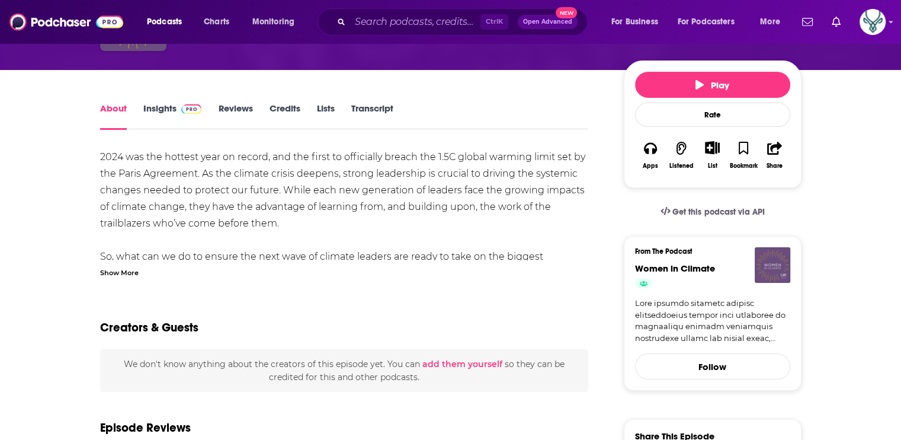
click at [107, 270] on div "Show More" at bounding box center [119, 271] width 39 height 11
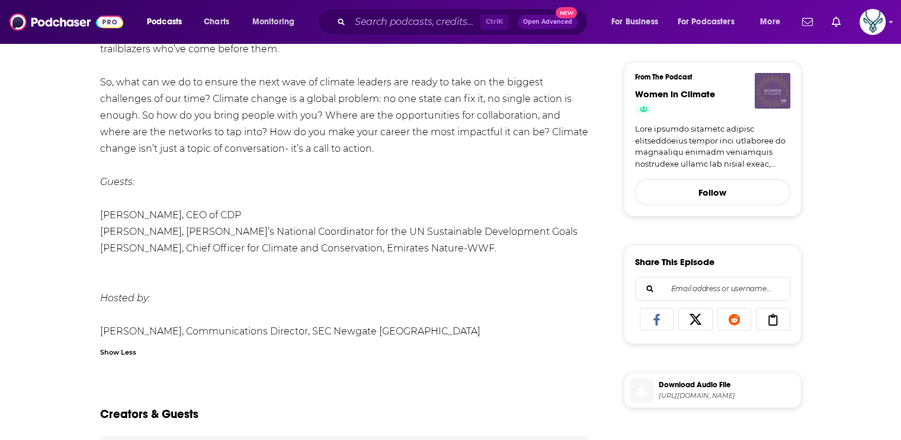
scroll to position [296, 0]
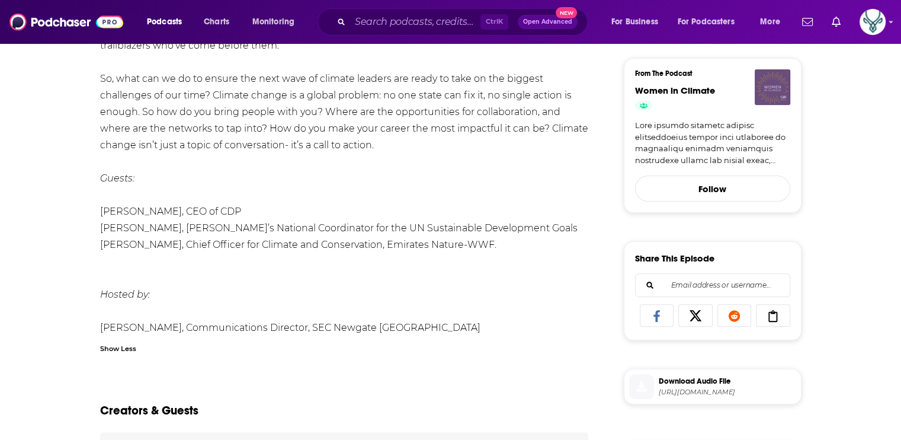
drag, startPoint x: 95, startPoint y: 209, endPoint x: 529, endPoint y: 245, distance: 435.3
click at [529, 245] on div "About Insights Reviews Credits Lists Transcript 2024 was the hottest year on re…" at bounding box center [352, 354] width 543 height 863
drag, startPoint x: 529, startPoint y: 245, endPoint x: 382, endPoint y: 238, distance: 147.2
copy ul "[PERSON_NAME] , CEO of CDP [PERSON_NAME] , Netherland’s National Coordinator fo…"
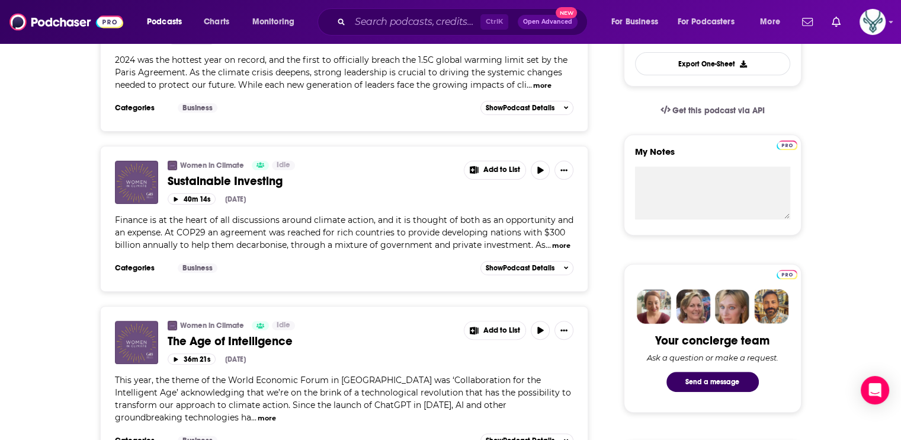
scroll to position [356, 0]
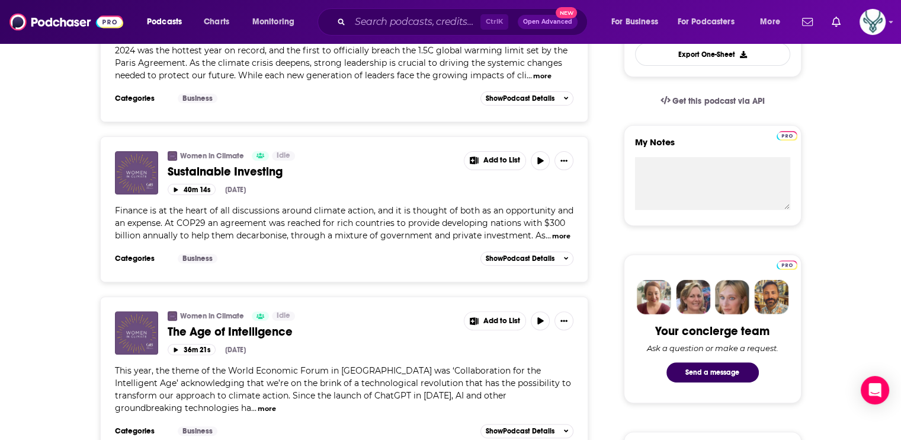
click at [360, 178] on link "Sustainable Investing" at bounding box center [312, 171] width 288 height 15
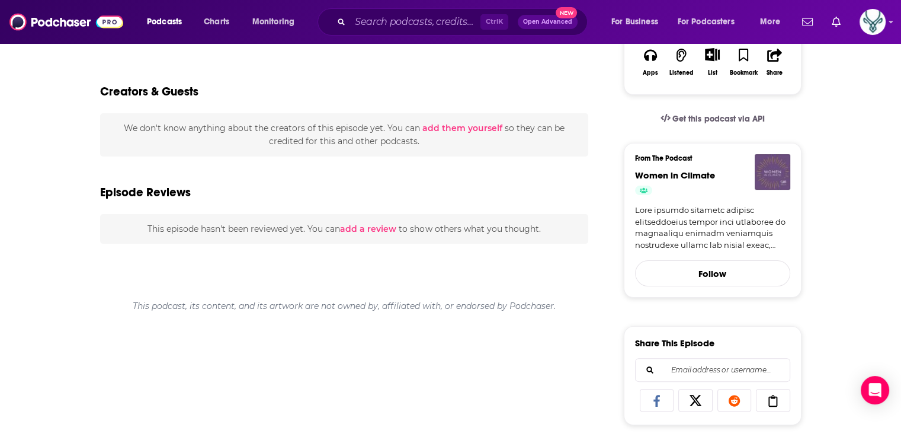
scroll to position [119, 0]
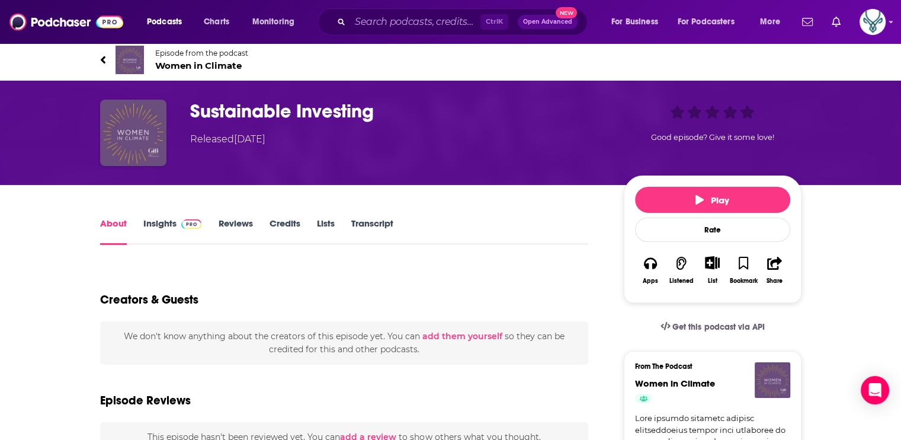
scroll to position [0, 0]
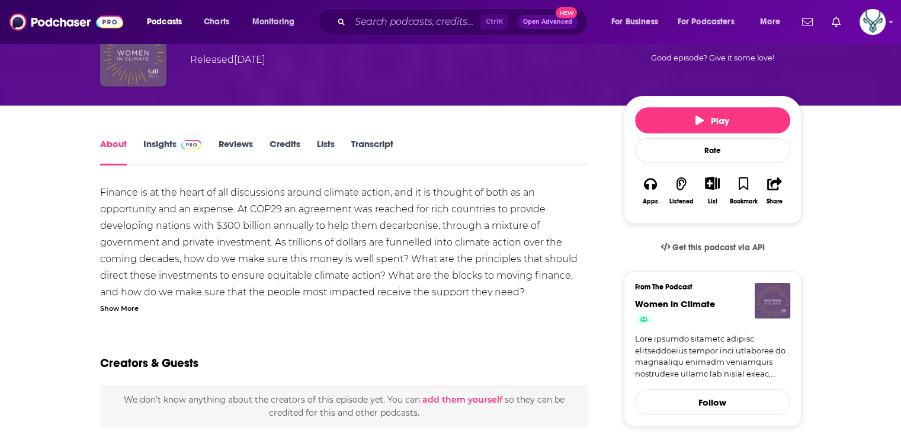
scroll to position [119, 0]
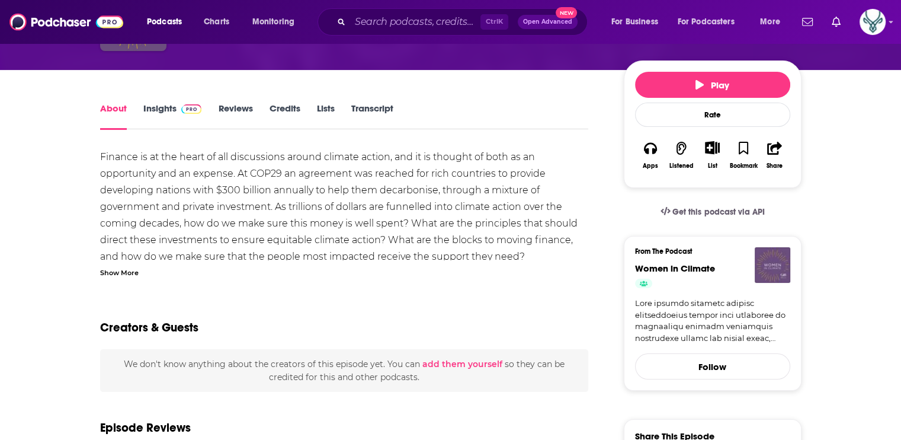
click at [110, 268] on div "Show More" at bounding box center [119, 271] width 39 height 11
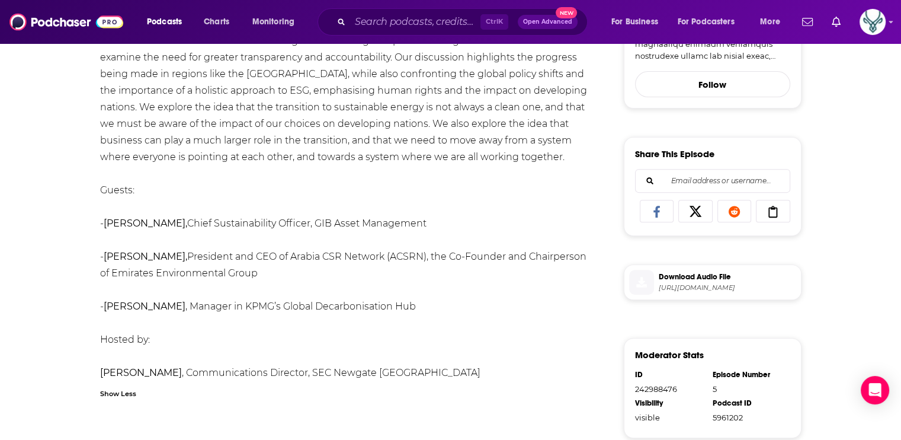
scroll to position [415, 0]
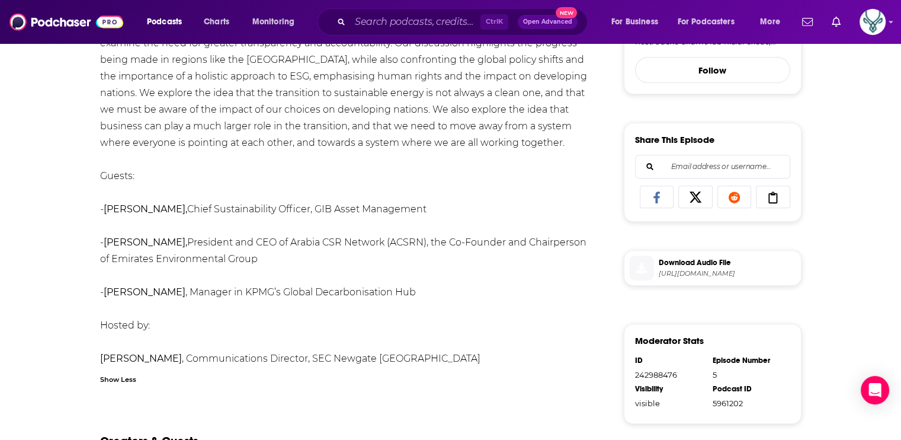
drag, startPoint x: 111, startPoint y: 207, endPoint x: 431, endPoint y: 292, distance: 331.2
click at [431, 292] on div "Finance is at the heart of all discussions around climate action, and it is tho…" at bounding box center [344, 109] width 489 height 514
copy div "[PERSON_NAME] , Chief Sustainability Officer, GIB Asset Management - [PERSON_NA…"
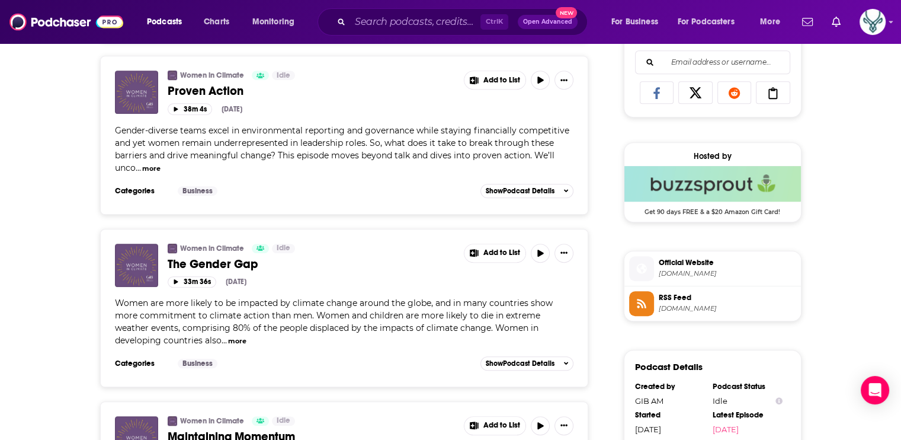
scroll to position [770, 0]
